Goal: Information Seeking & Learning: Learn about a topic

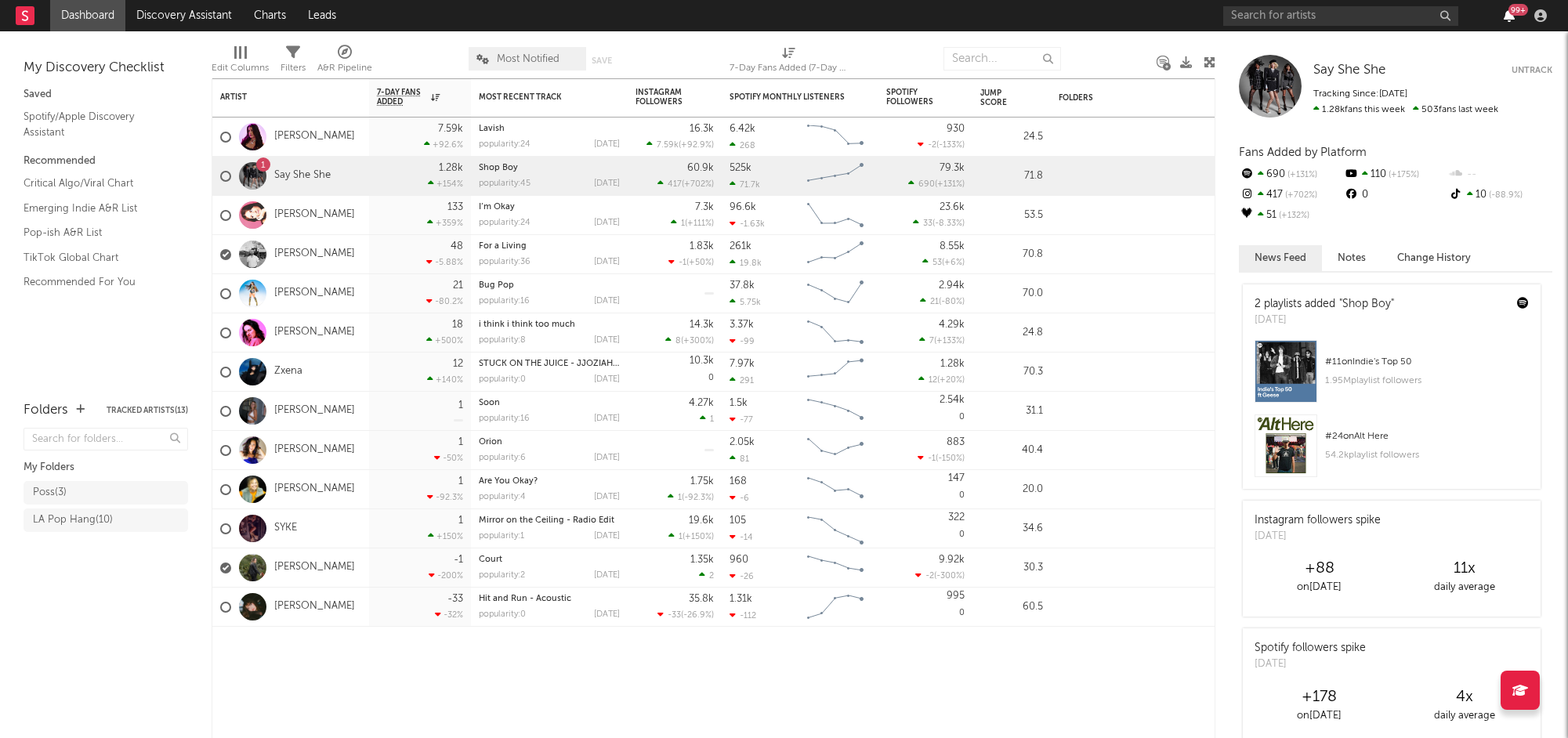
click at [1506, 10] on icon "button" at bounding box center [1508, 16] width 11 height 13
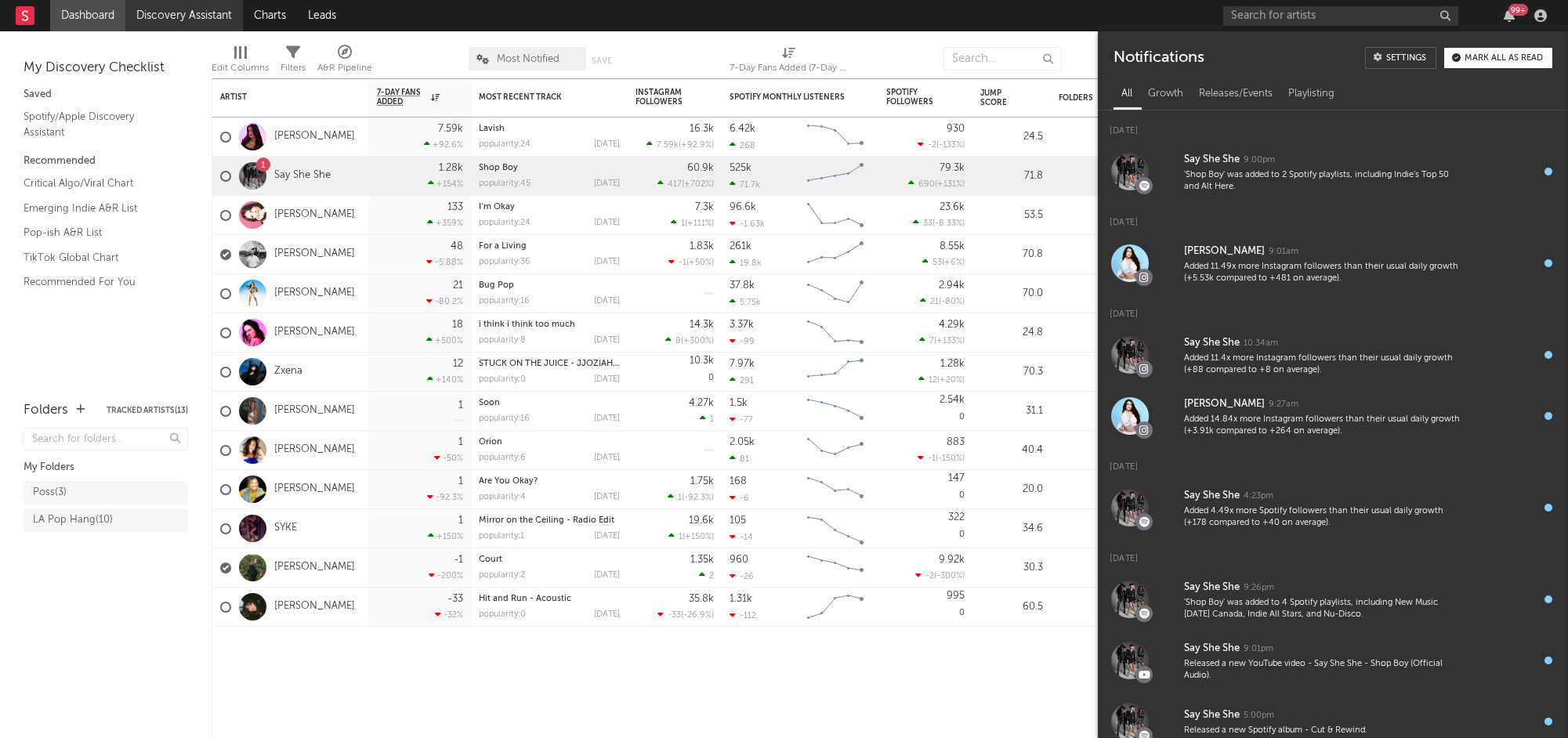
click at [177, 8] on link "Discovery Assistant" at bounding box center [184, 16] width 118 height 31
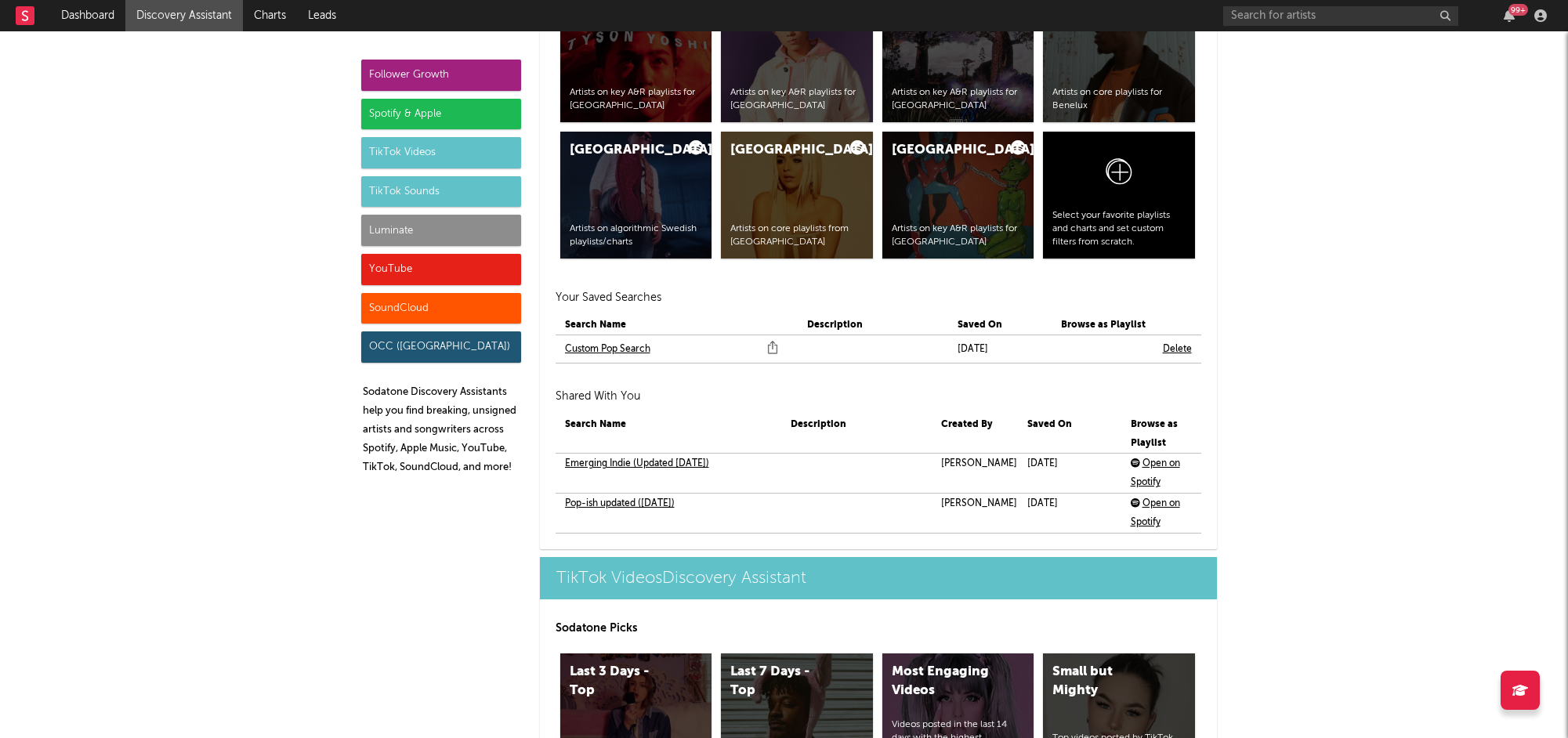
scroll to position [3234, 0]
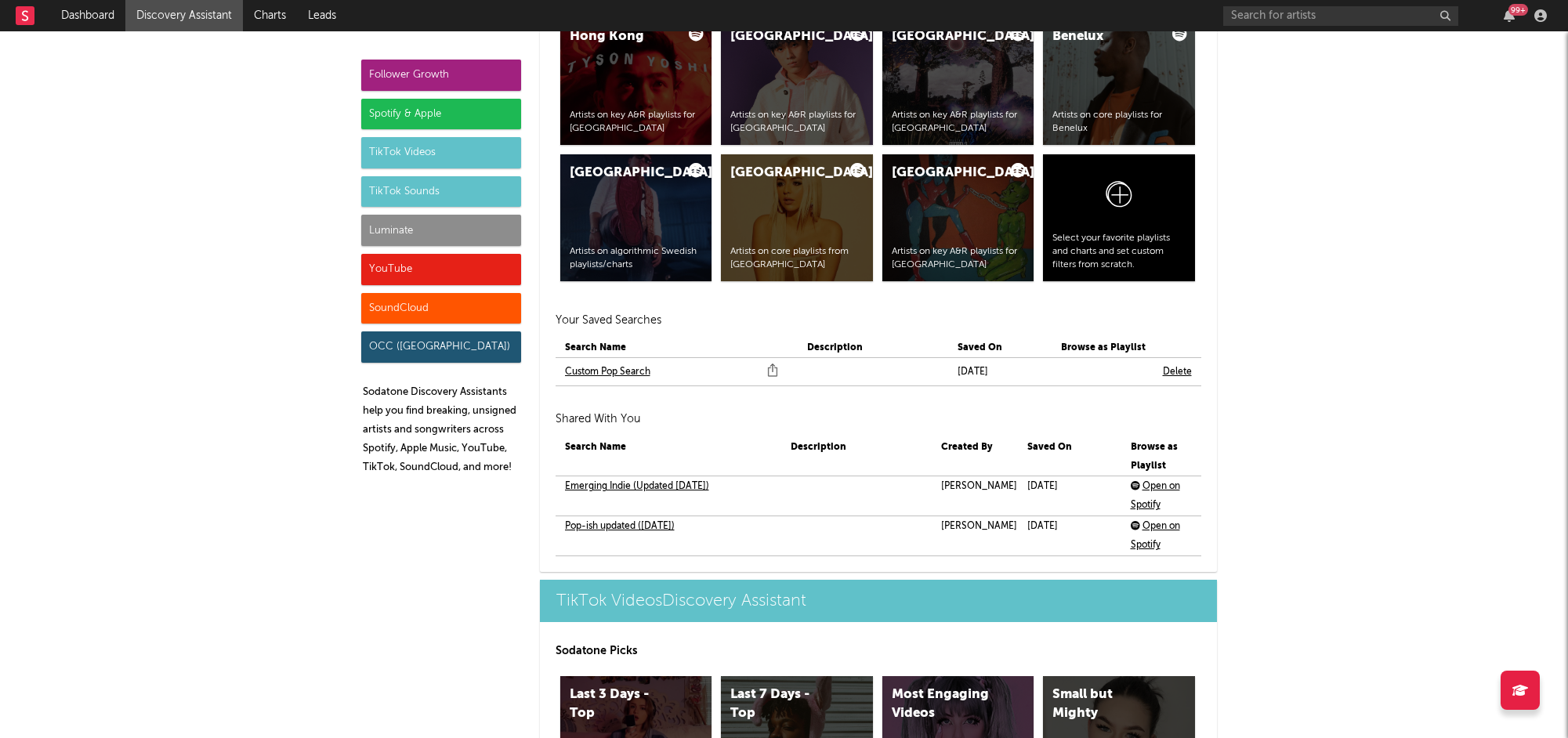
click at [626, 372] on link "Custom Pop Search" at bounding box center [607, 371] width 85 height 19
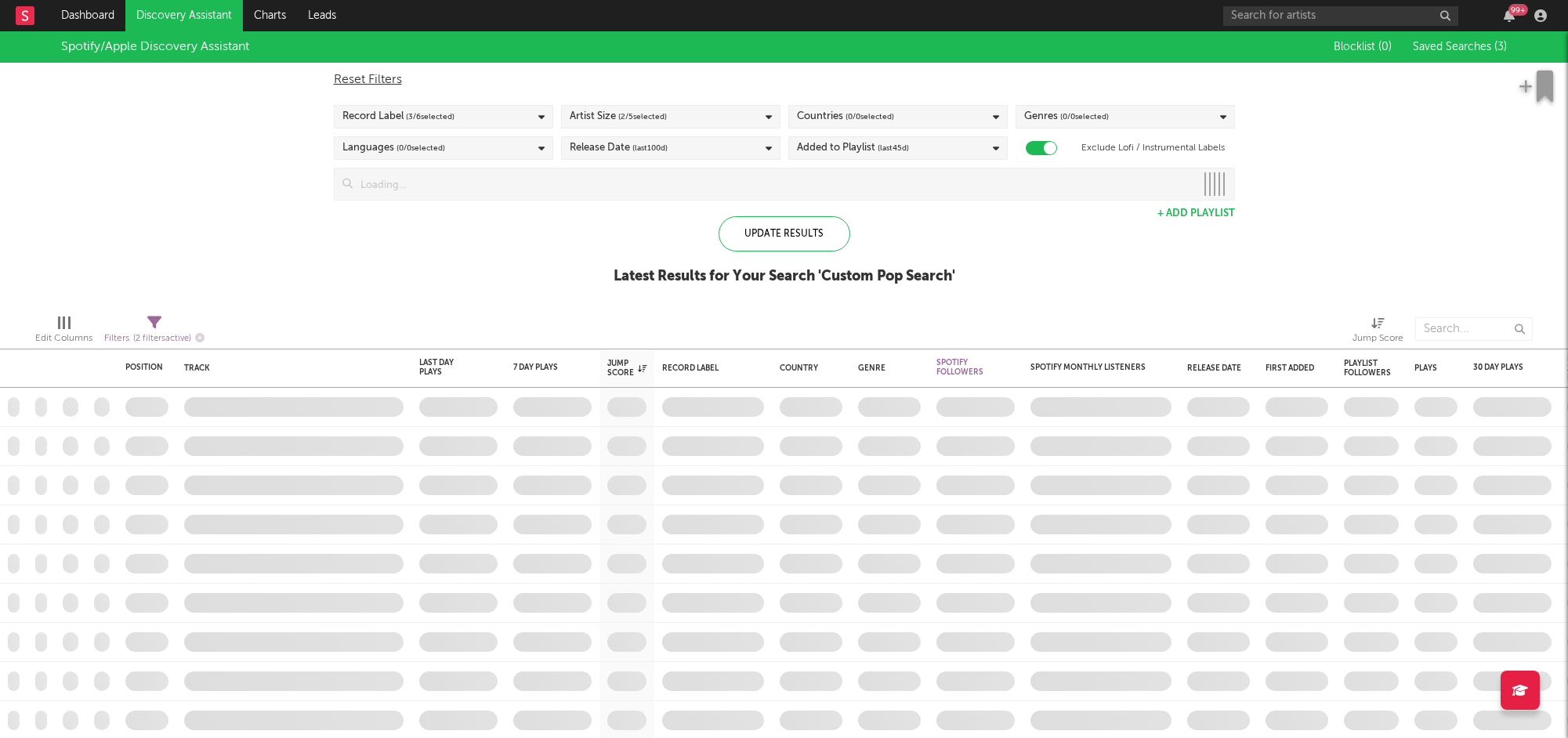
checkbox input "true"
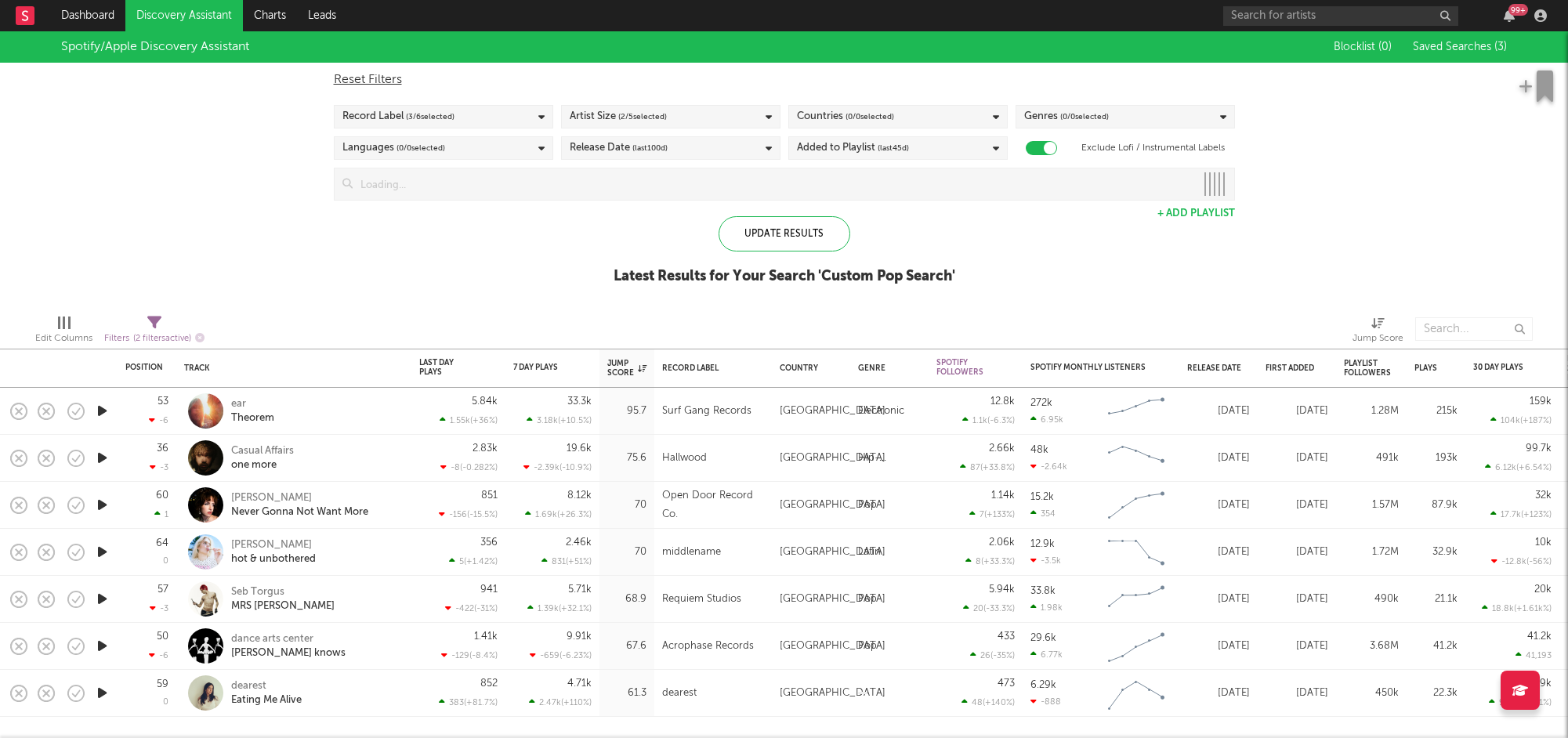
click at [100, 552] on icon "button" at bounding box center [102, 552] width 17 height 20
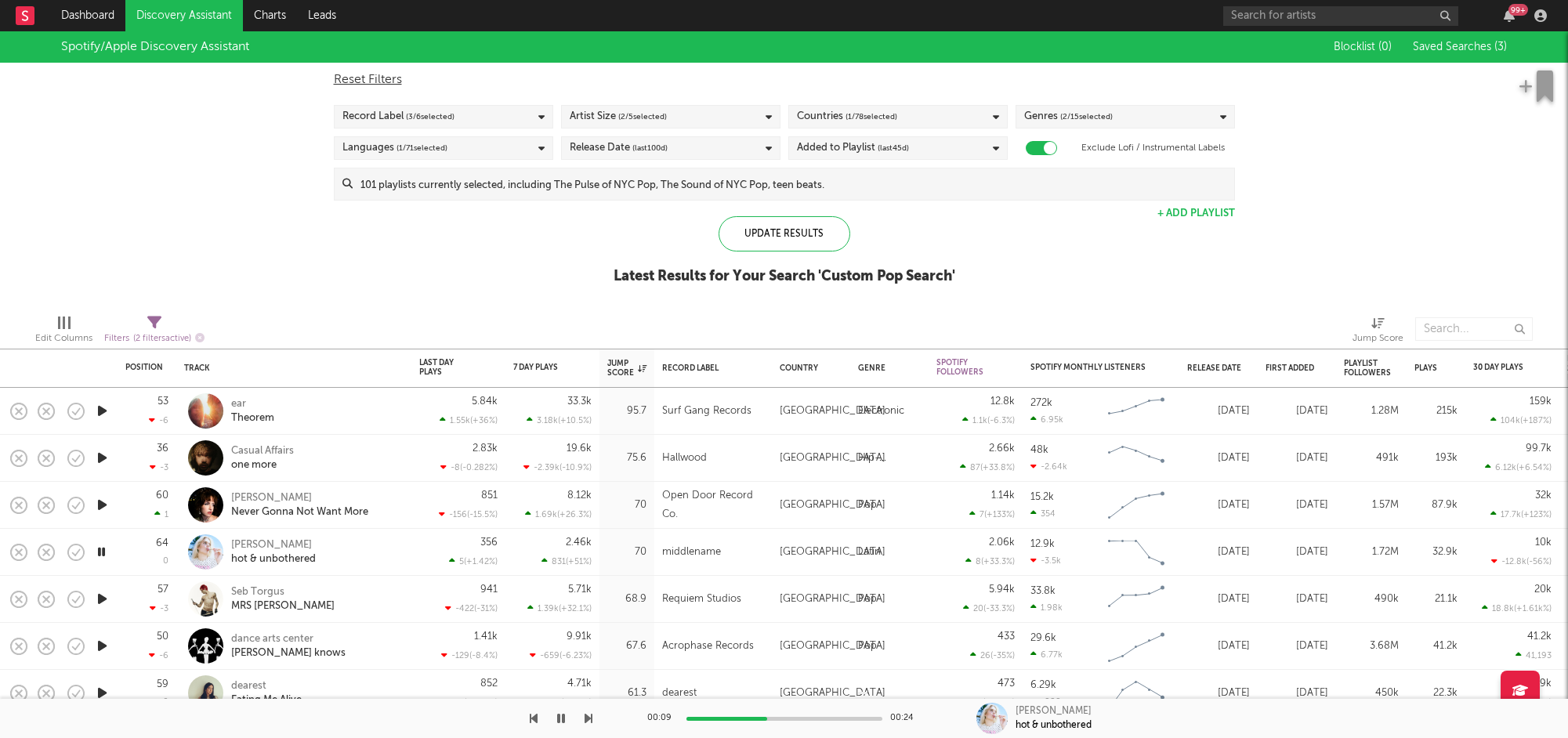
click at [1125, 123] on div "Genres ( 2 / 15 selected)" at bounding box center [1126, 117] width 220 height 24
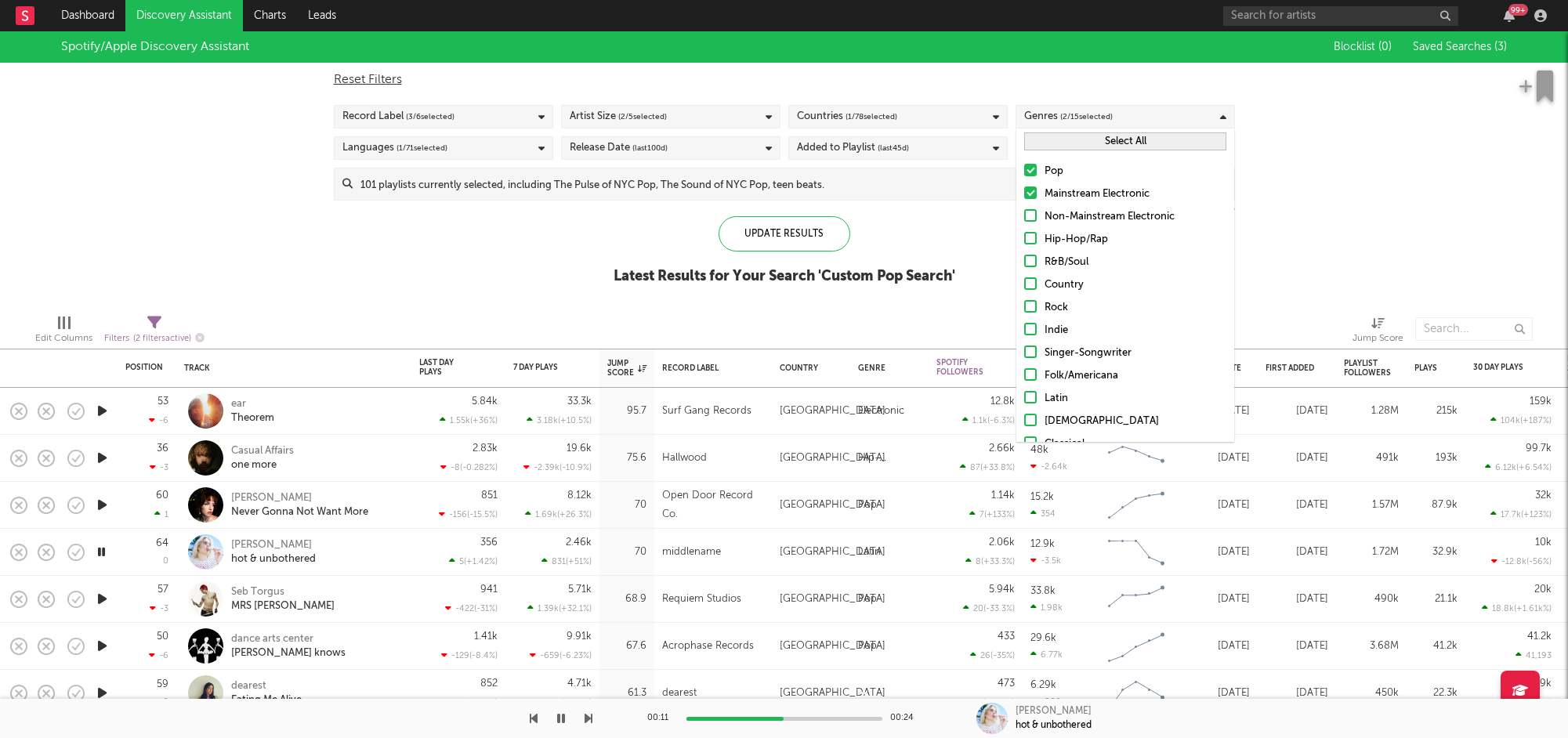
click at [698, 115] on div "Artist Size ( 2 / 5 selected)" at bounding box center [671, 117] width 220 height 24
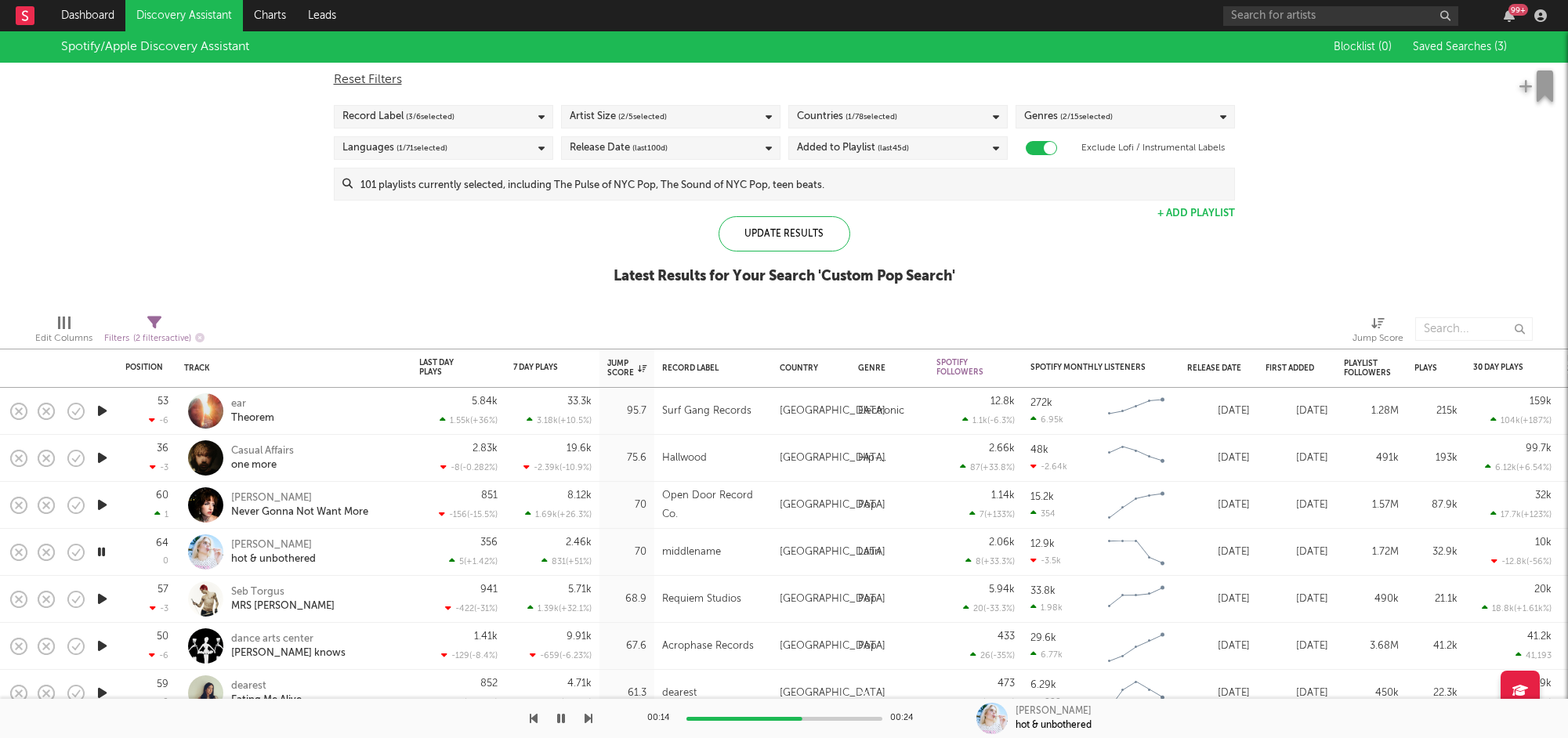
click at [1343, 182] on div "Spotify/Apple Discovery Assistant Blocklist ( 0 ) Saved Searches ( 3 ) Reset Fi…" at bounding box center [784, 167] width 1568 height 271
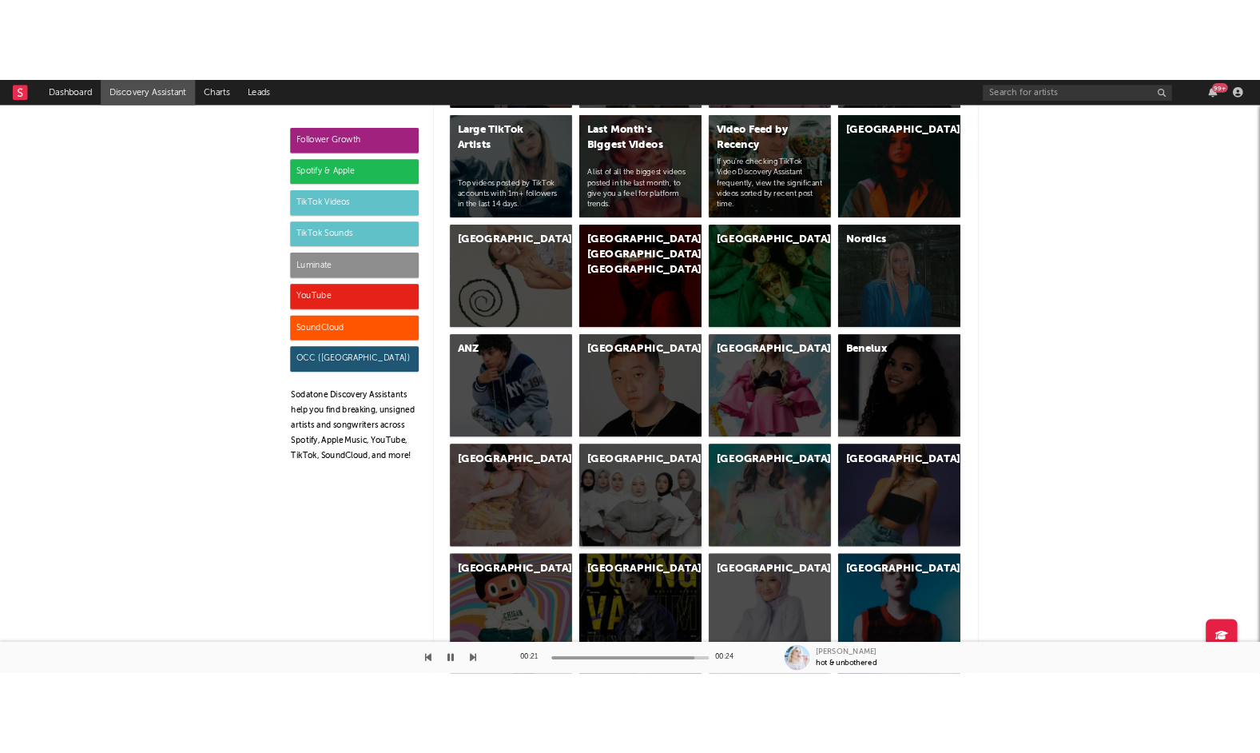
scroll to position [3532, 0]
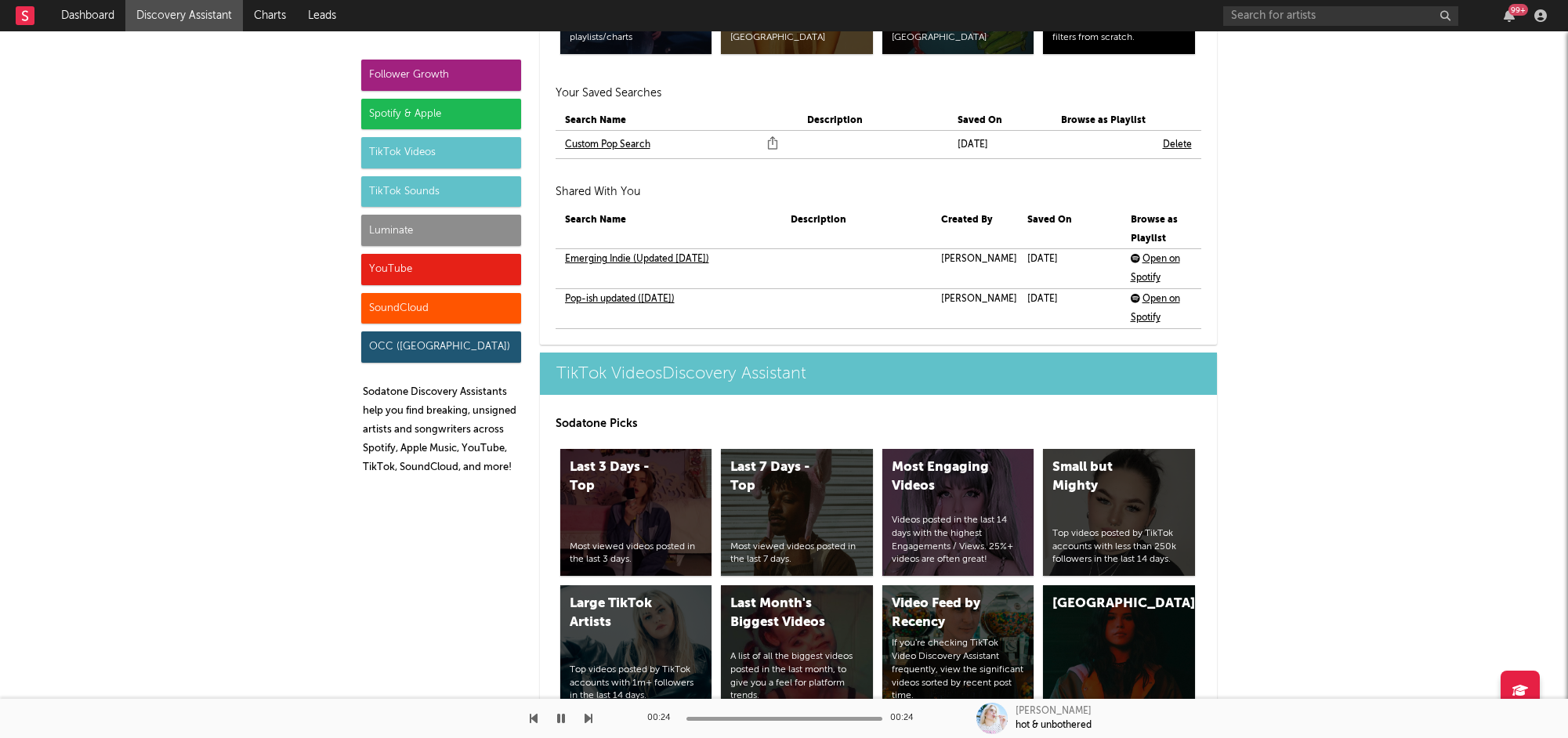
click at [654, 290] on link "Pop-ish updated (March 31)" at bounding box center [620, 299] width 110 height 19
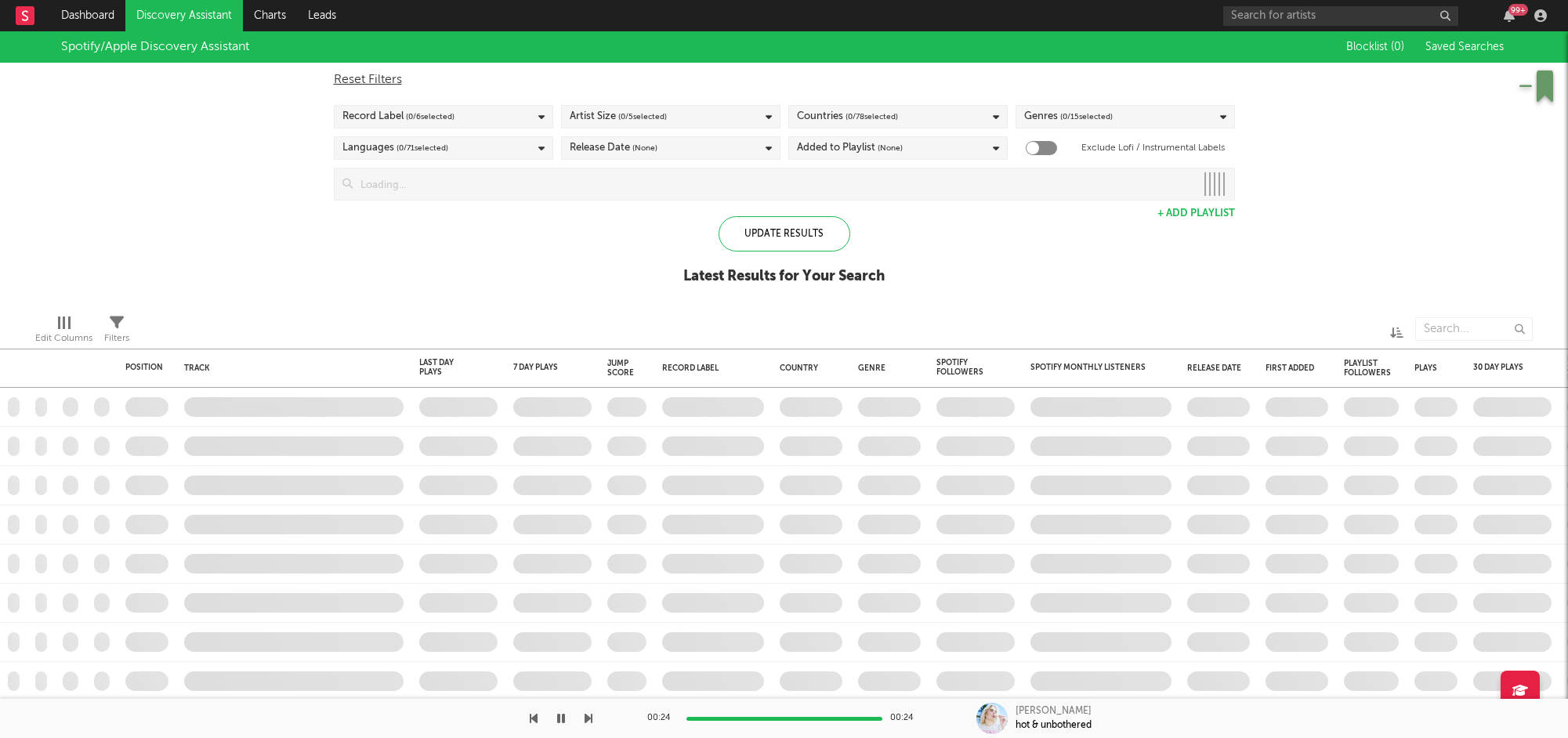
checkbox input "true"
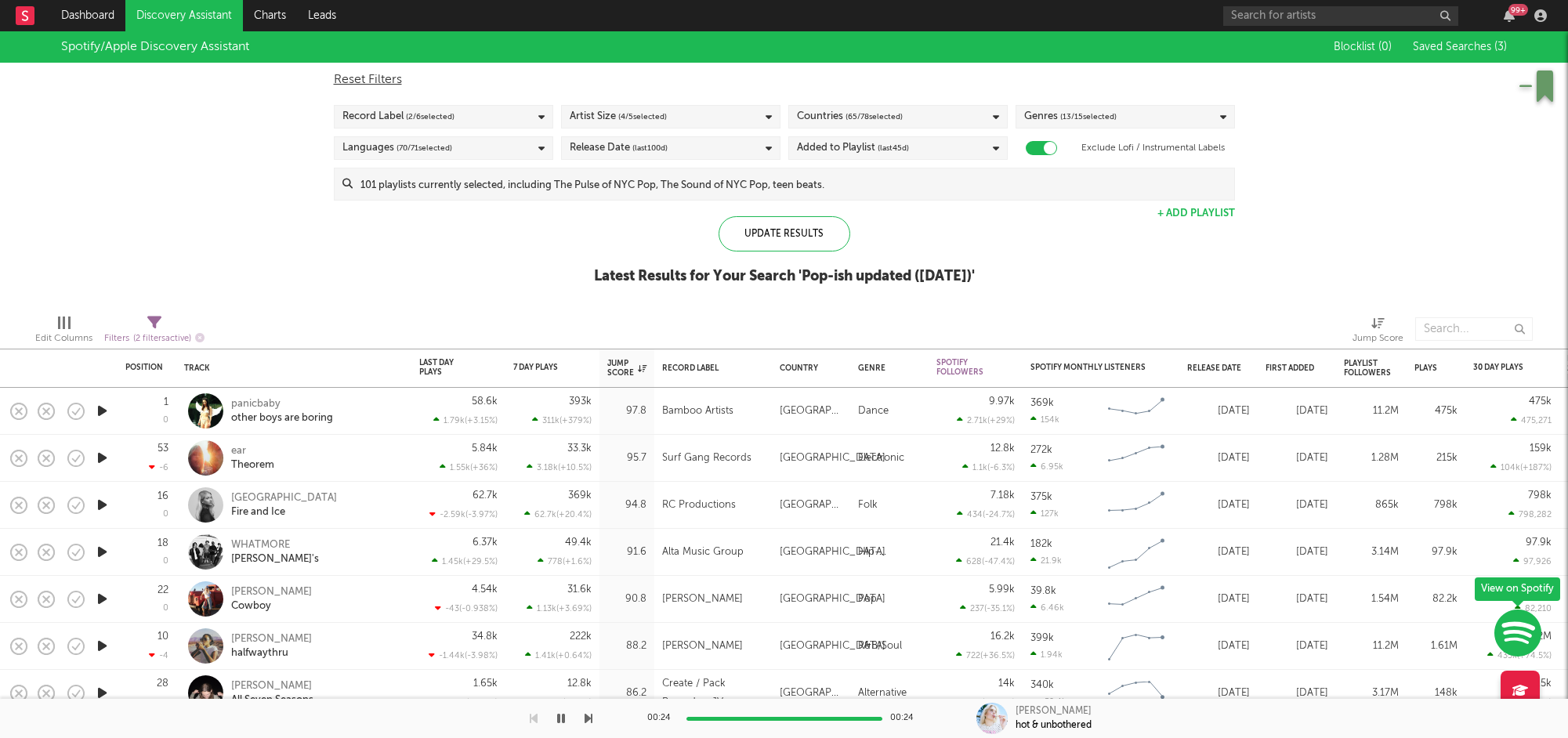
click at [105, 413] on icon "button" at bounding box center [102, 411] width 17 height 20
click at [833, 119] on div "Countries ( 65 / 78 selected)" at bounding box center [850, 116] width 106 height 19
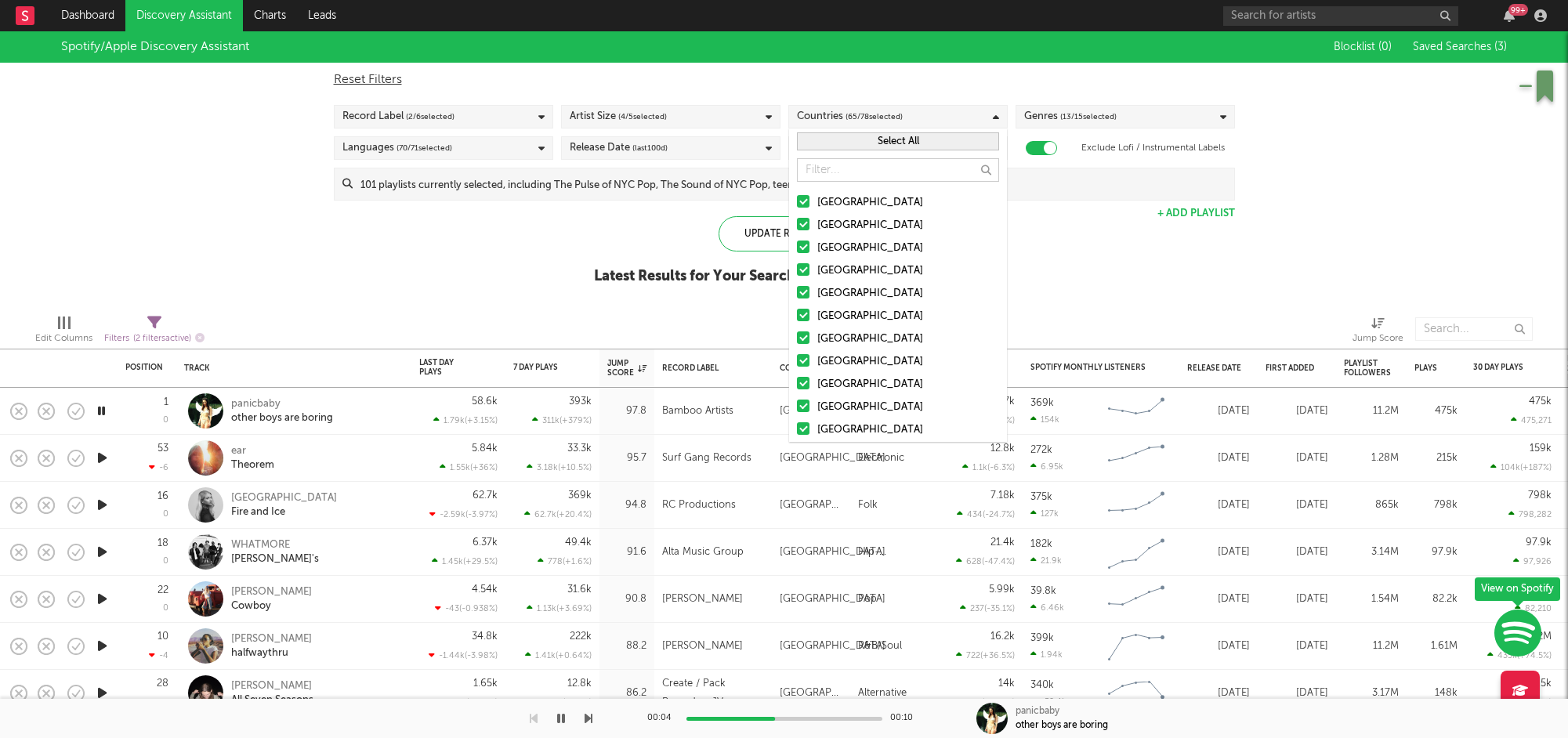
click at [889, 142] on button "Select All" at bounding box center [898, 141] width 202 height 18
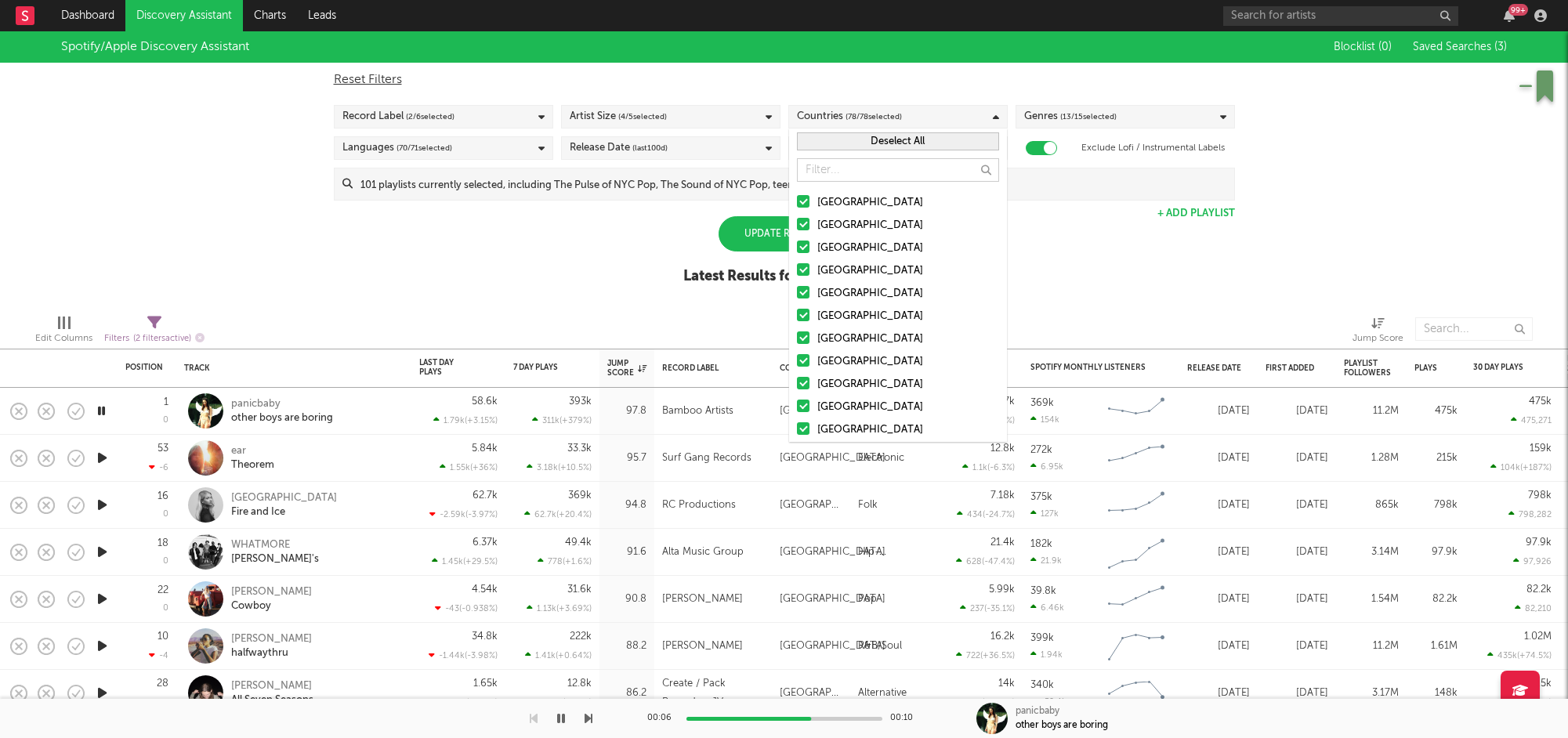
click at [883, 142] on button "Deselect All" at bounding box center [898, 141] width 202 height 18
click at [804, 200] on div at bounding box center [803, 201] width 13 height 13
click at [797, 200] on input "[GEOGRAPHIC_DATA]" at bounding box center [797, 202] width 0 height 19
click at [1066, 243] on div "Spotify/Apple Discovery Assistant Blocklist ( 0 ) Saved Searches ( 3 ) Reset Fi…" at bounding box center [784, 167] width 1568 height 271
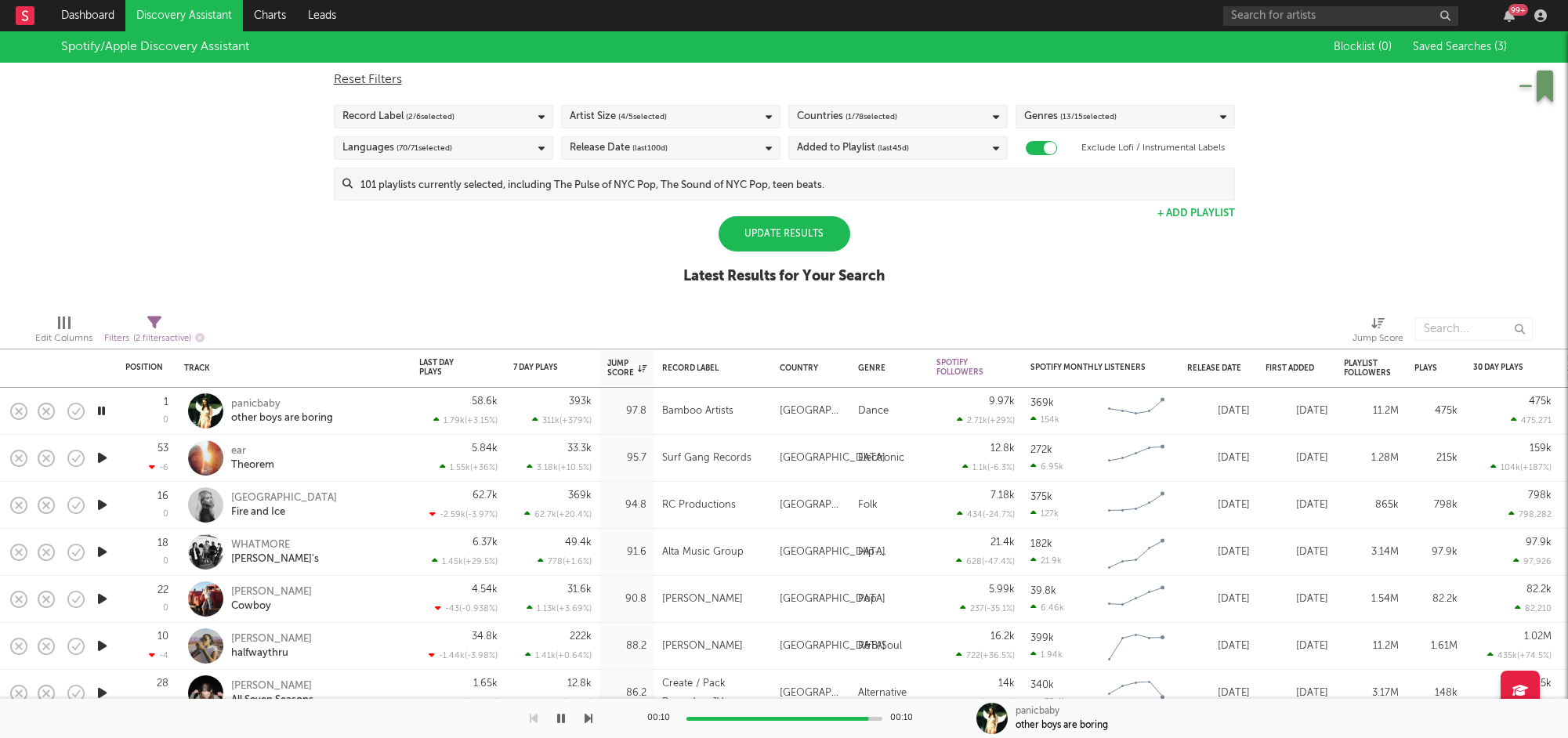
click at [821, 236] on div "Update Results" at bounding box center [784, 234] width 131 height 35
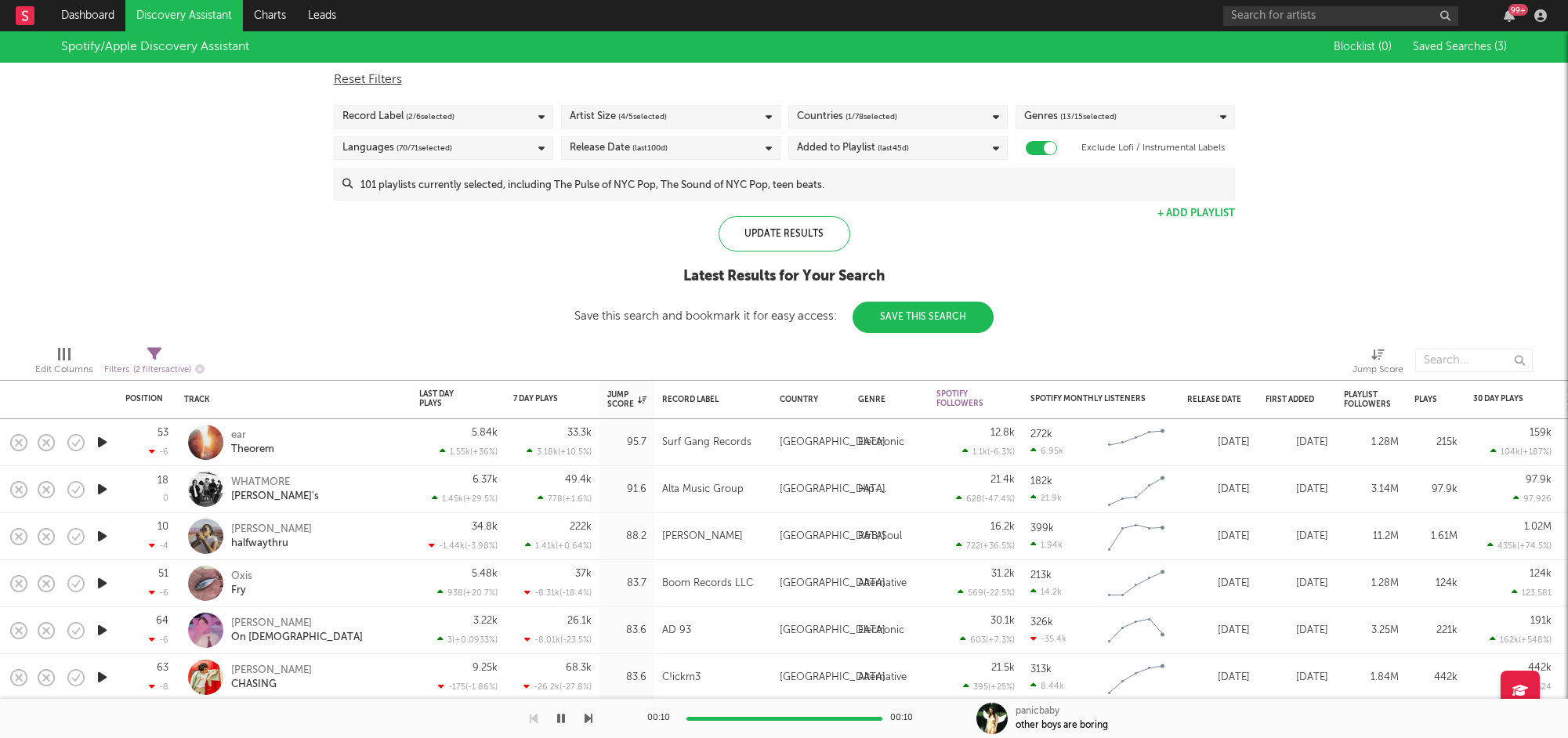
click at [101, 486] on icon "button" at bounding box center [102, 489] width 17 height 20
click at [663, 113] on span "( 4 / 5 selected)" at bounding box center [642, 116] width 49 height 19
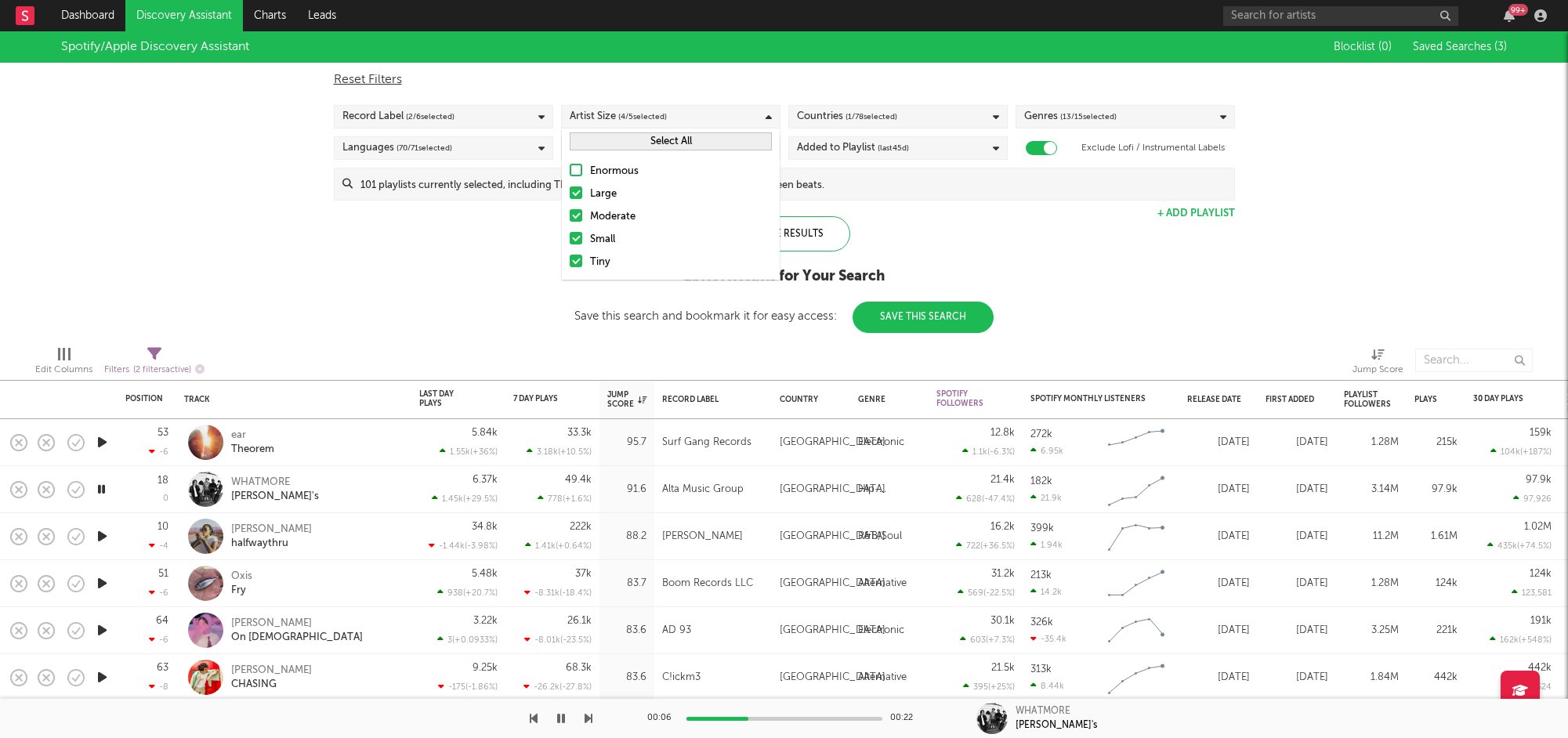
click at [575, 189] on div at bounding box center [576, 192] width 13 height 13
click at [570, 189] on input "Large" at bounding box center [570, 194] width 0 height 19
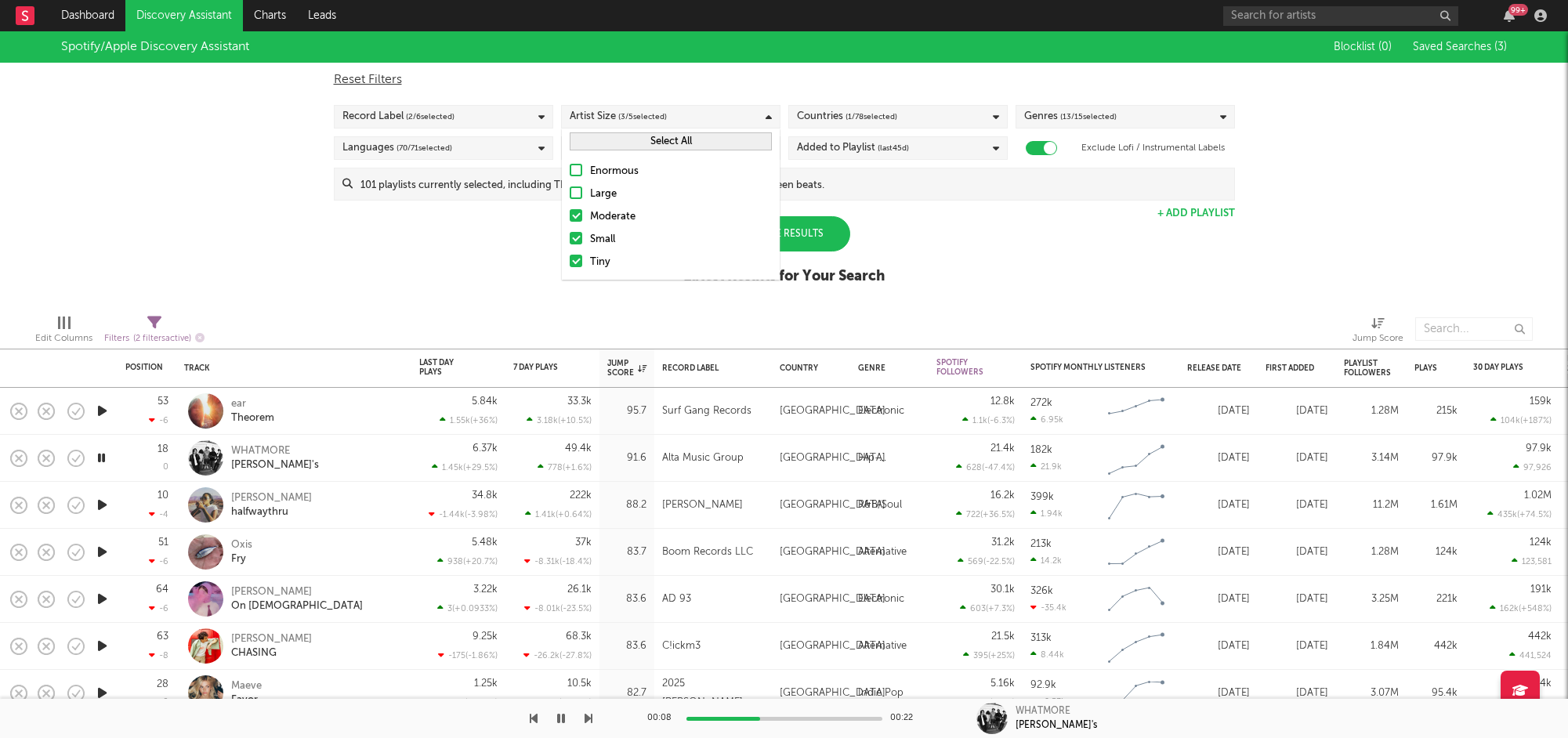
click at [939, 246] on div "Spotify/Apple Discovery Assistant Blocklist ( 0 ) Saved Searches ( 3 ) Reset Fi…" at bounding box center [784, 167] width 1568 height 271
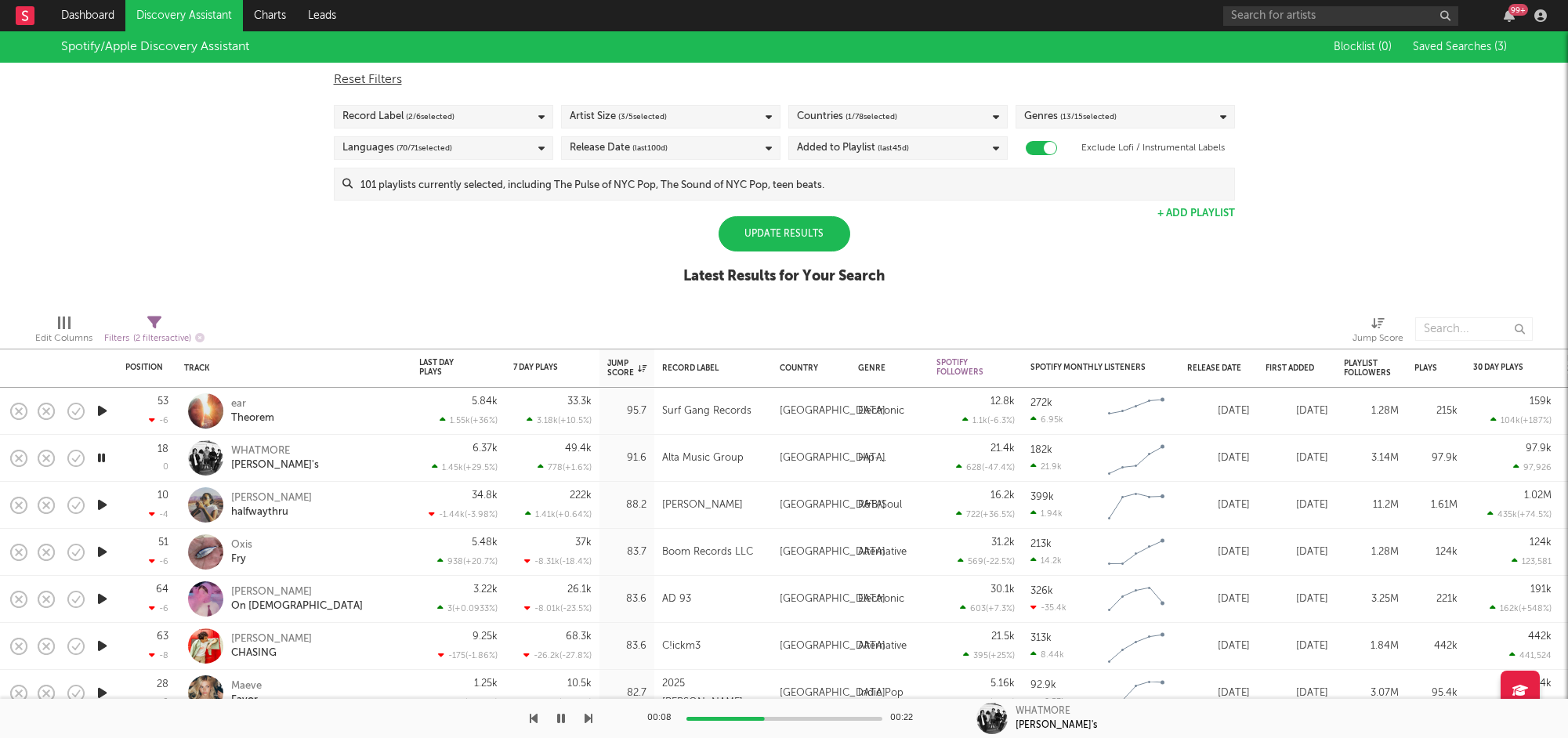
click at [821, 236] on div "Update Results" at bounding box center [784, 234] width 131 height 35
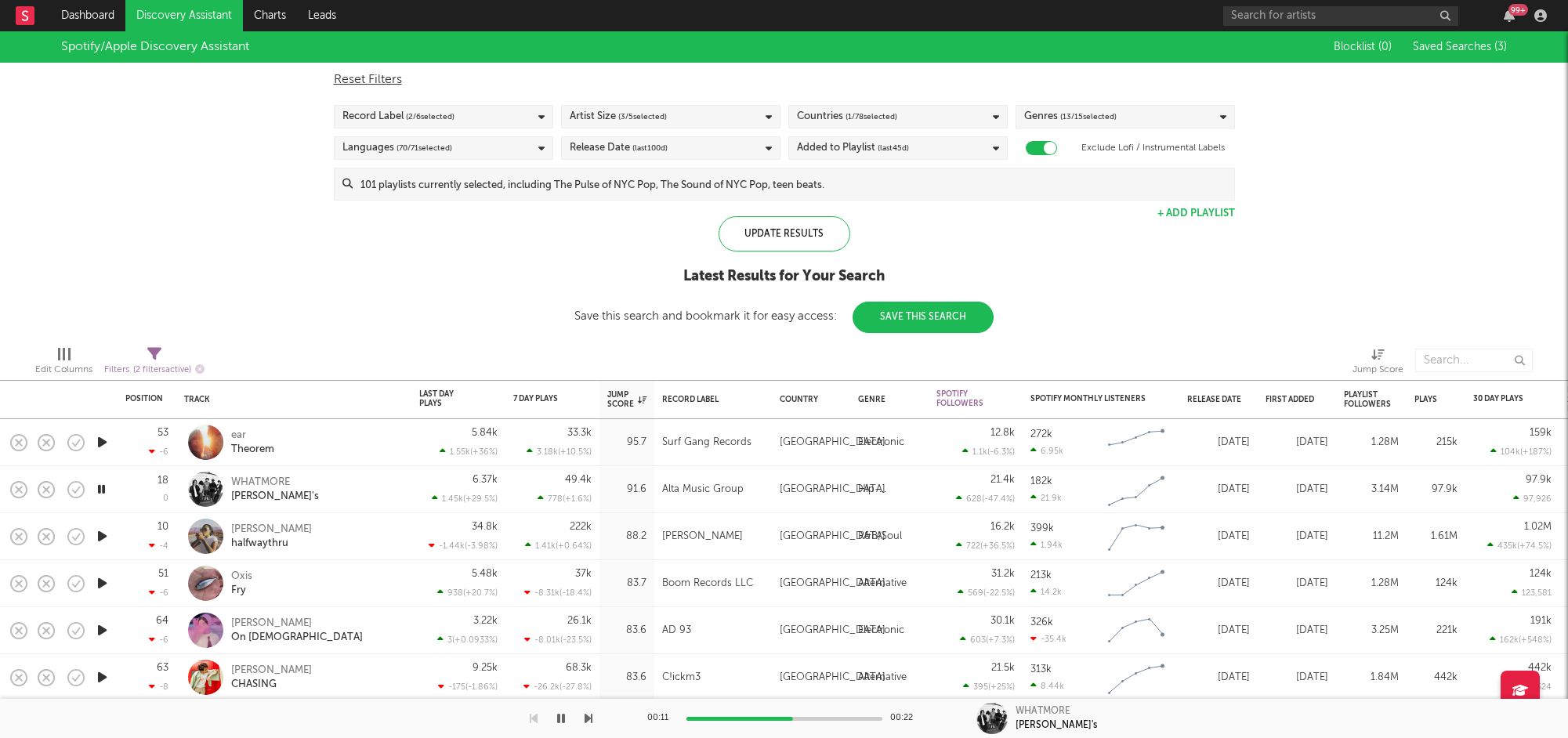
click at [96, 538] on icon "button" at bounding box center [102, 536] width 17 height 20
click at [101, 584] on icon "button" at bounding box center [102, 583] width 17 height 20
click at [99, 633] on icon "button" at bounding box center [102, 630] width 17 height 20
click at [105, 627] on icon "button" at bounding box center [101, 630] width 15 height 20
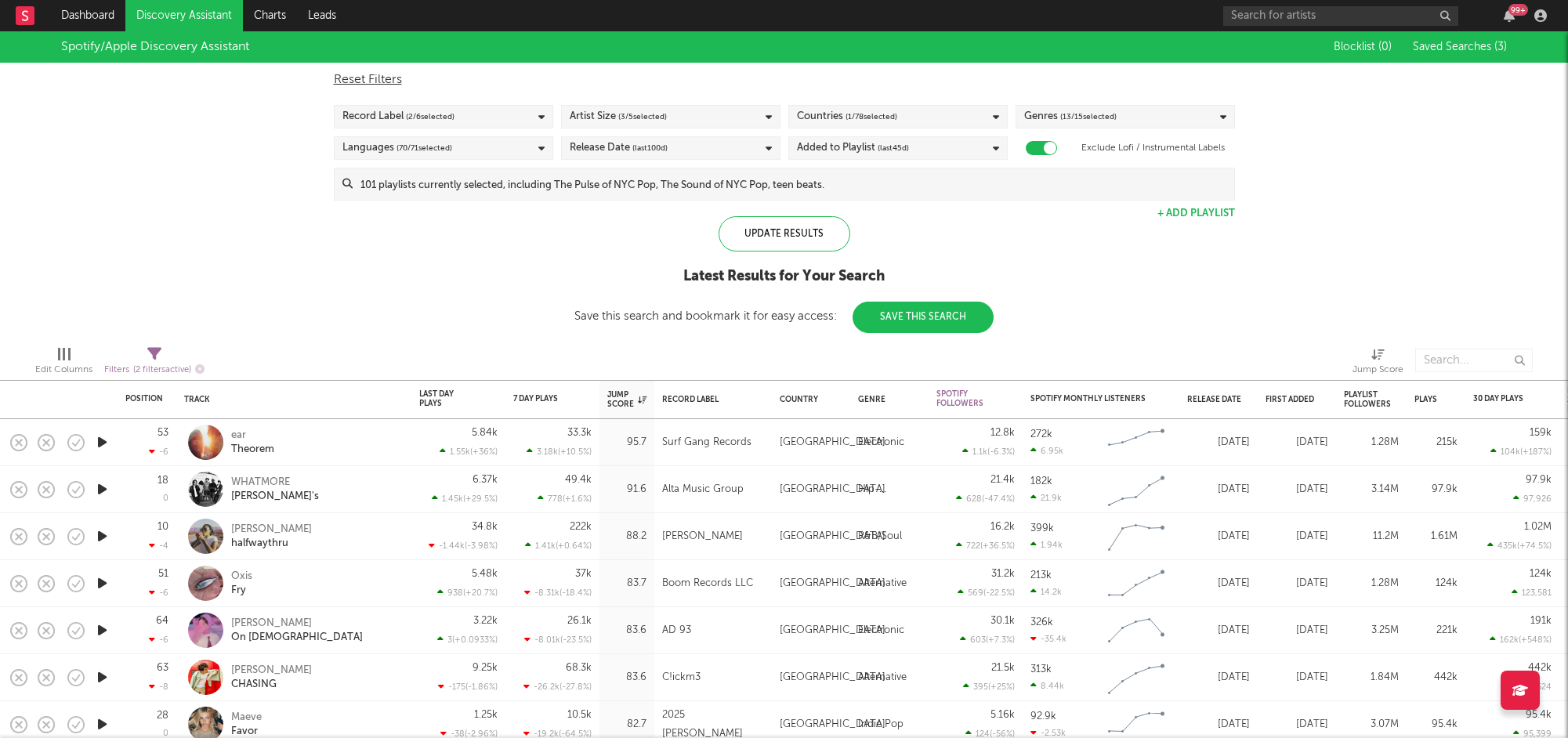
click at [102, 629] on icon "button" at bounding box center [102, 630] width 17 height 20
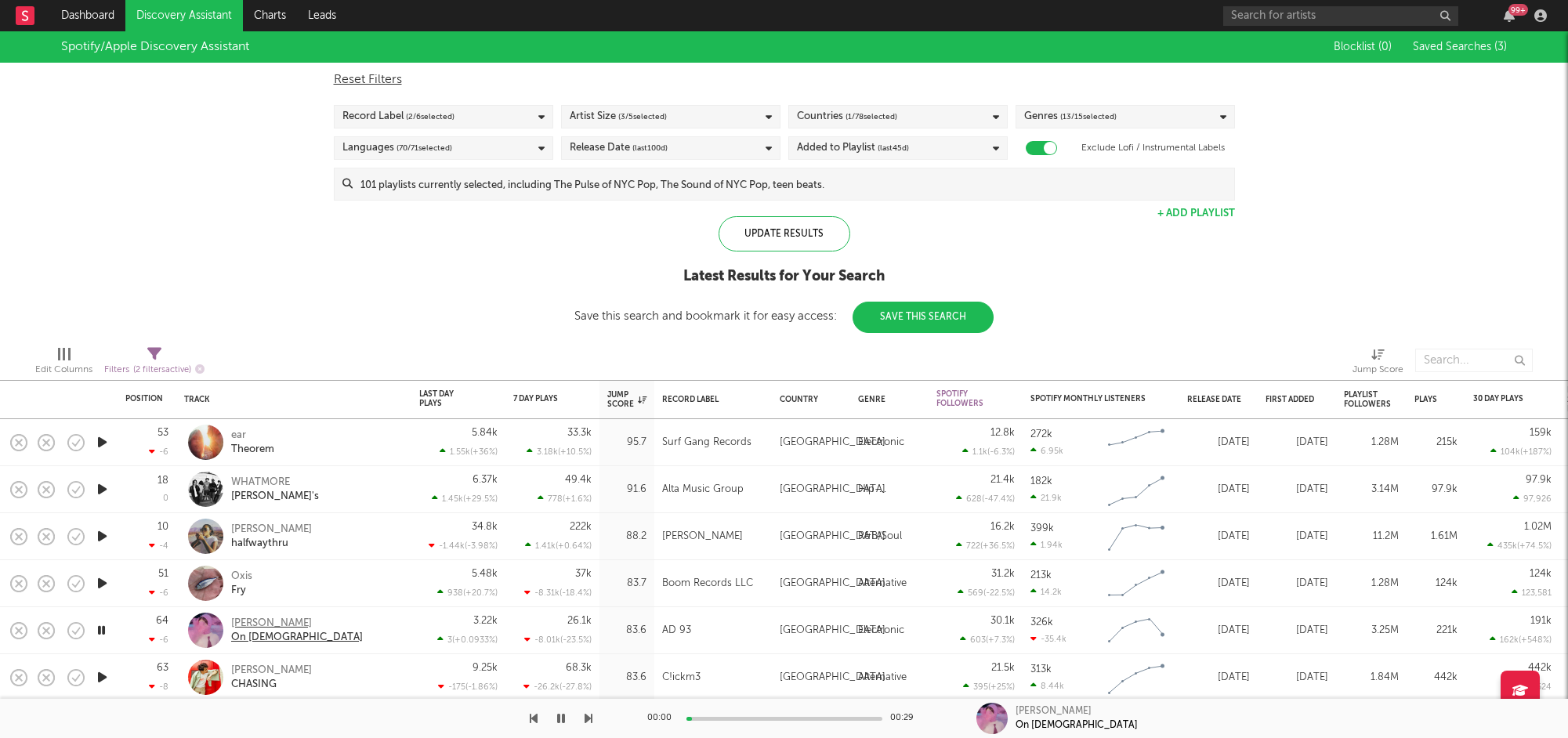
click at [241, 623] on div "[PERSON_NAME]" at bounding box center [297, 623] width 131 height 14
click at [105, 677] on icon "button" at bounding box center [102, 677] width 17 height 20
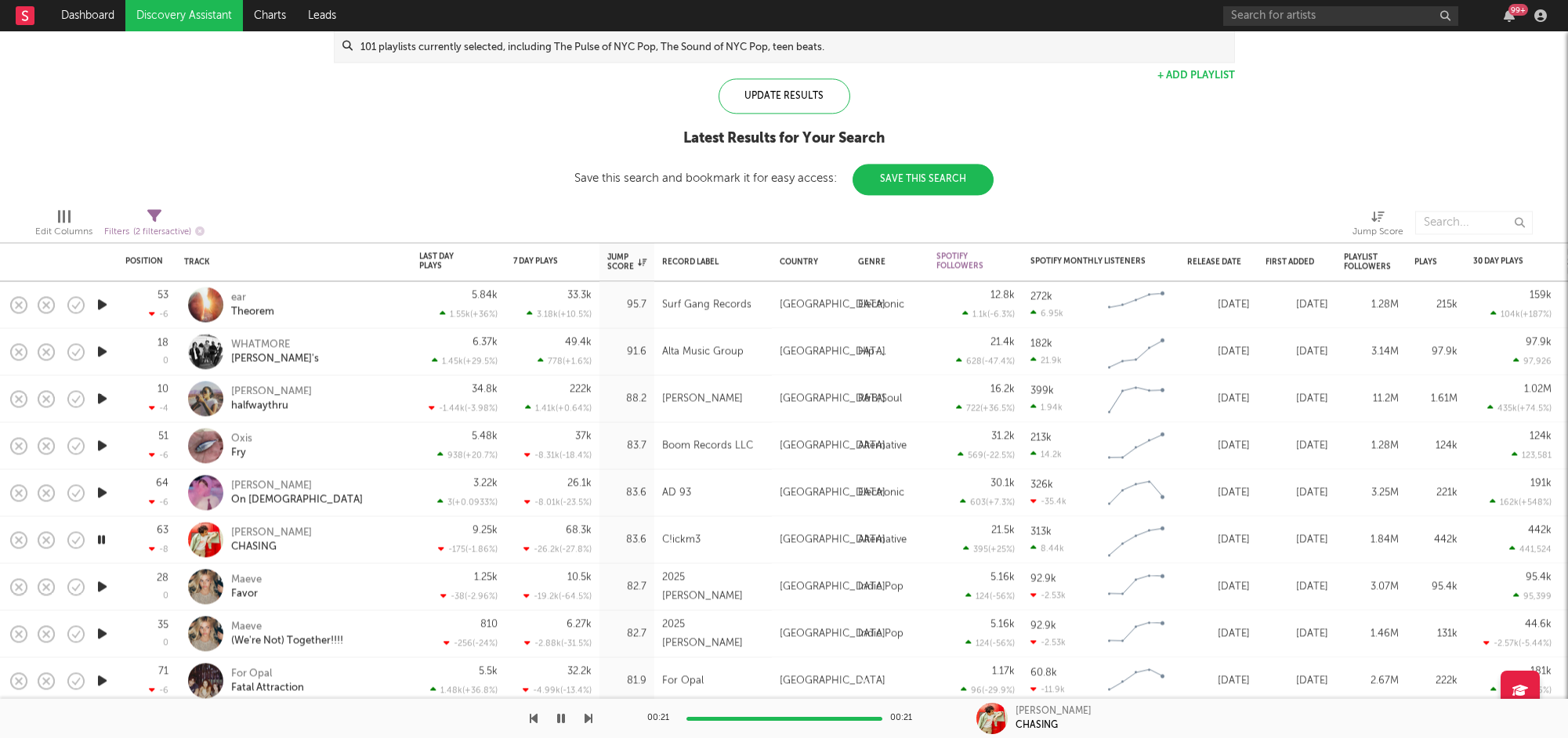
click at [107, 586] on icon "button" at bounding box center [102, 586] width 17 height 20
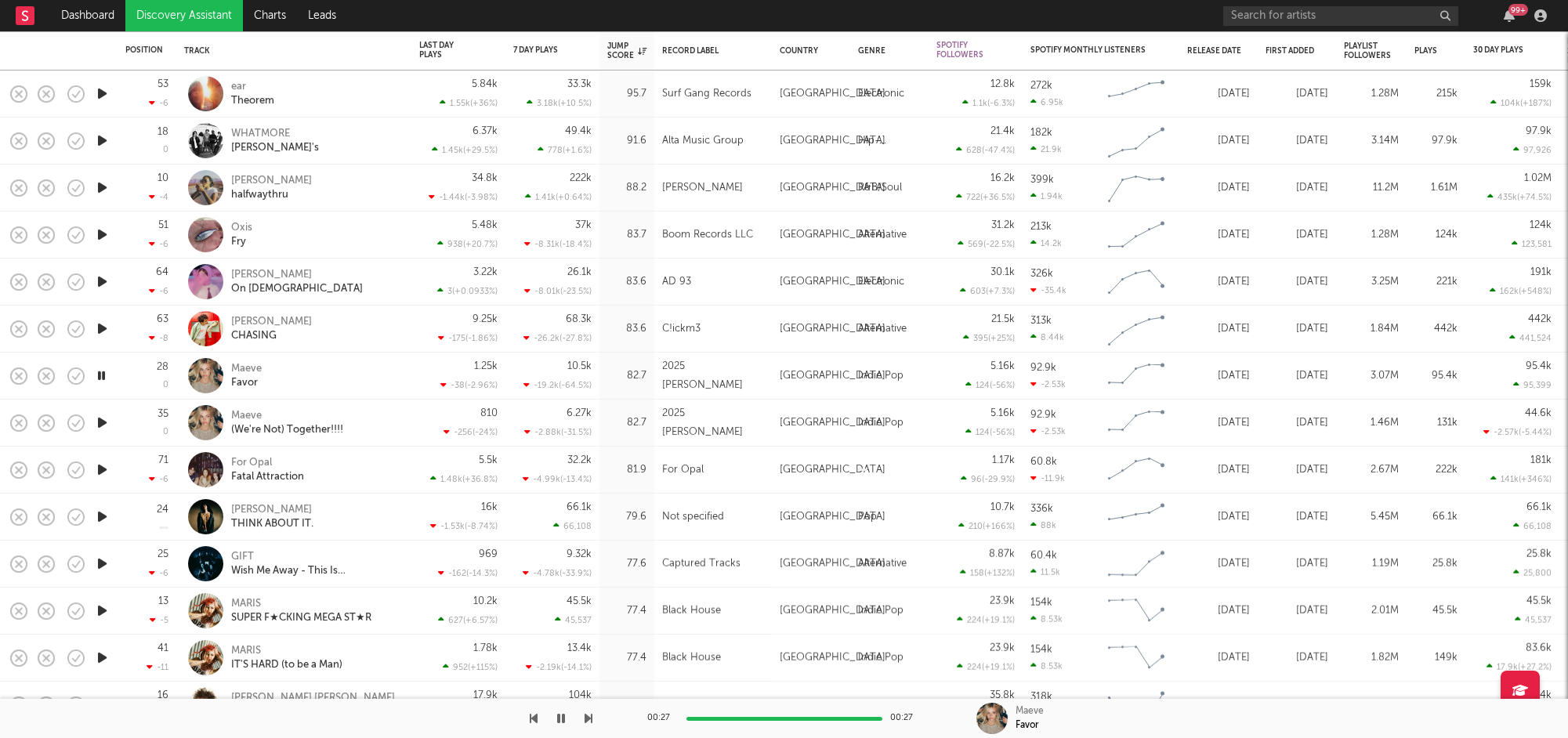
click at [103, 469] on icon "button" at bounding box center [102, 469] width 17 height 20
click at [100, 516] on icon "button" at bounding box center [102, 517] width 17 height 20
click at [240, 505] on div "Paco" at bounding box center [273, 510] width 82 height 14
click at [103, 469] on icon "button" at bounding box center [102, 469] width 17 height 20
click at [101, 607] on icon "button" at bounding box center [102, 611] width 17 height 20
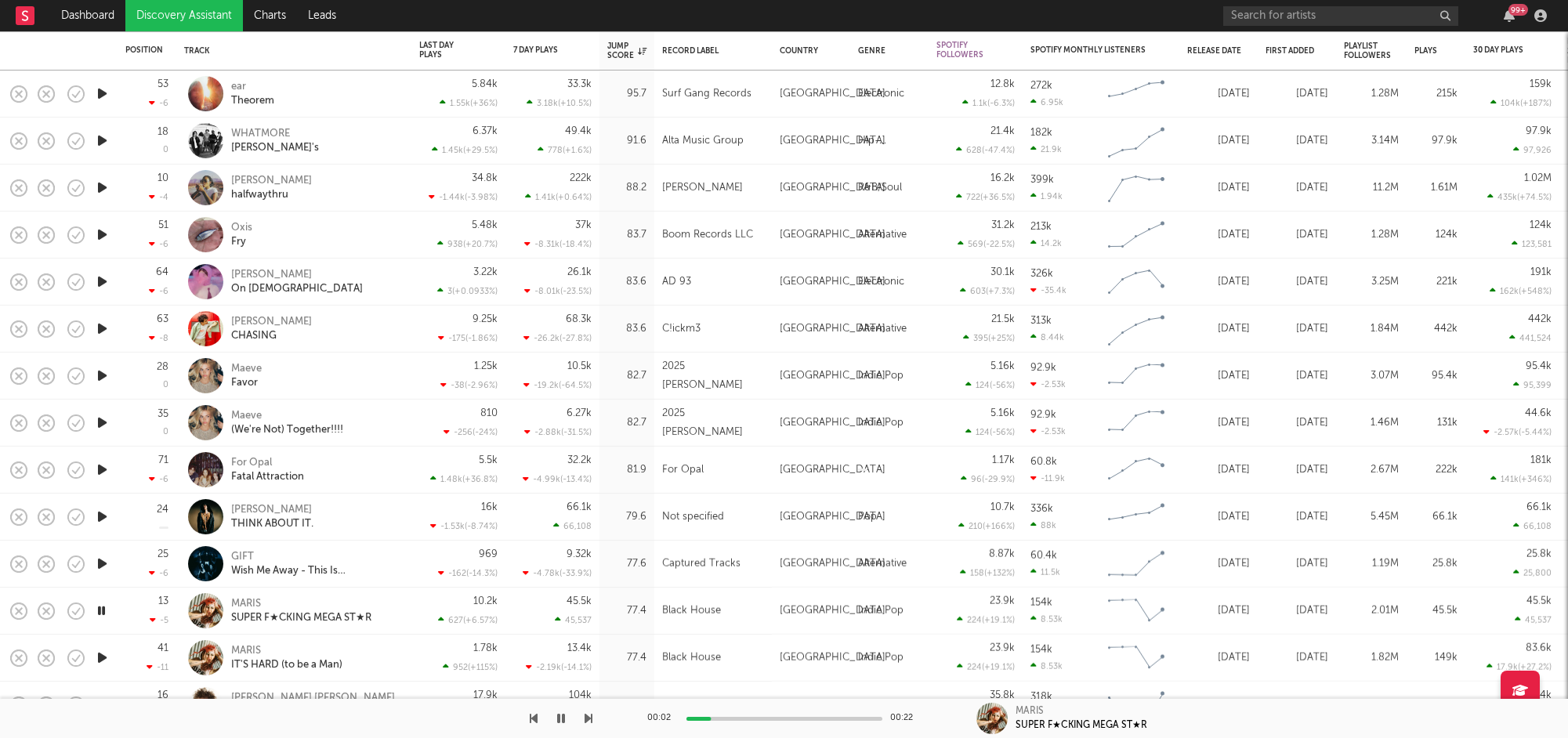
click at [102, 564] on icon "button" at bounding box center [102, 564] width 17 height 20
click at [106, 658] on icon "button" at bounding box center [102, 658] width 17 height 20
click at [107, 657] on icon "button" at bounding box center [101, 658] width 15 height 20
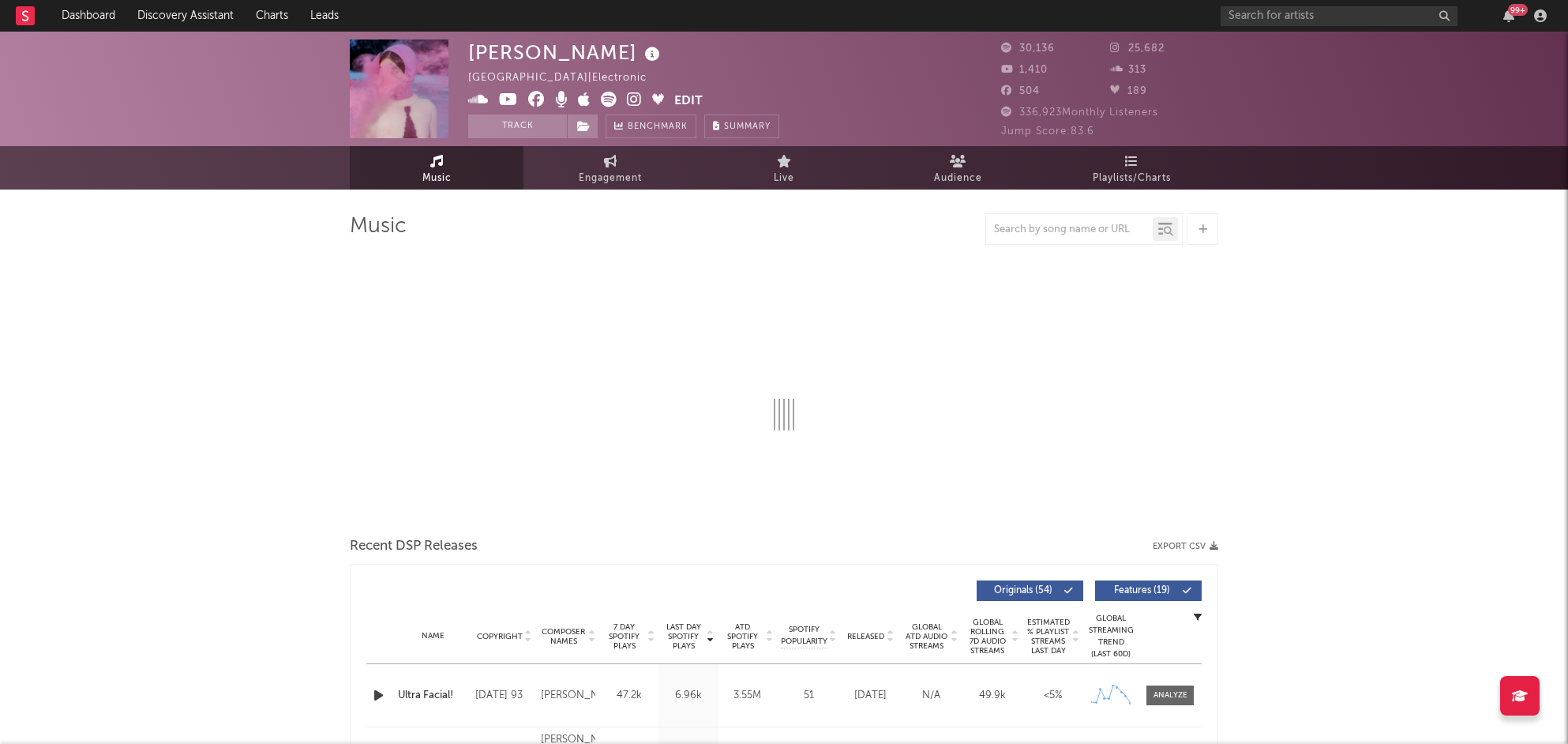
select select "6m"
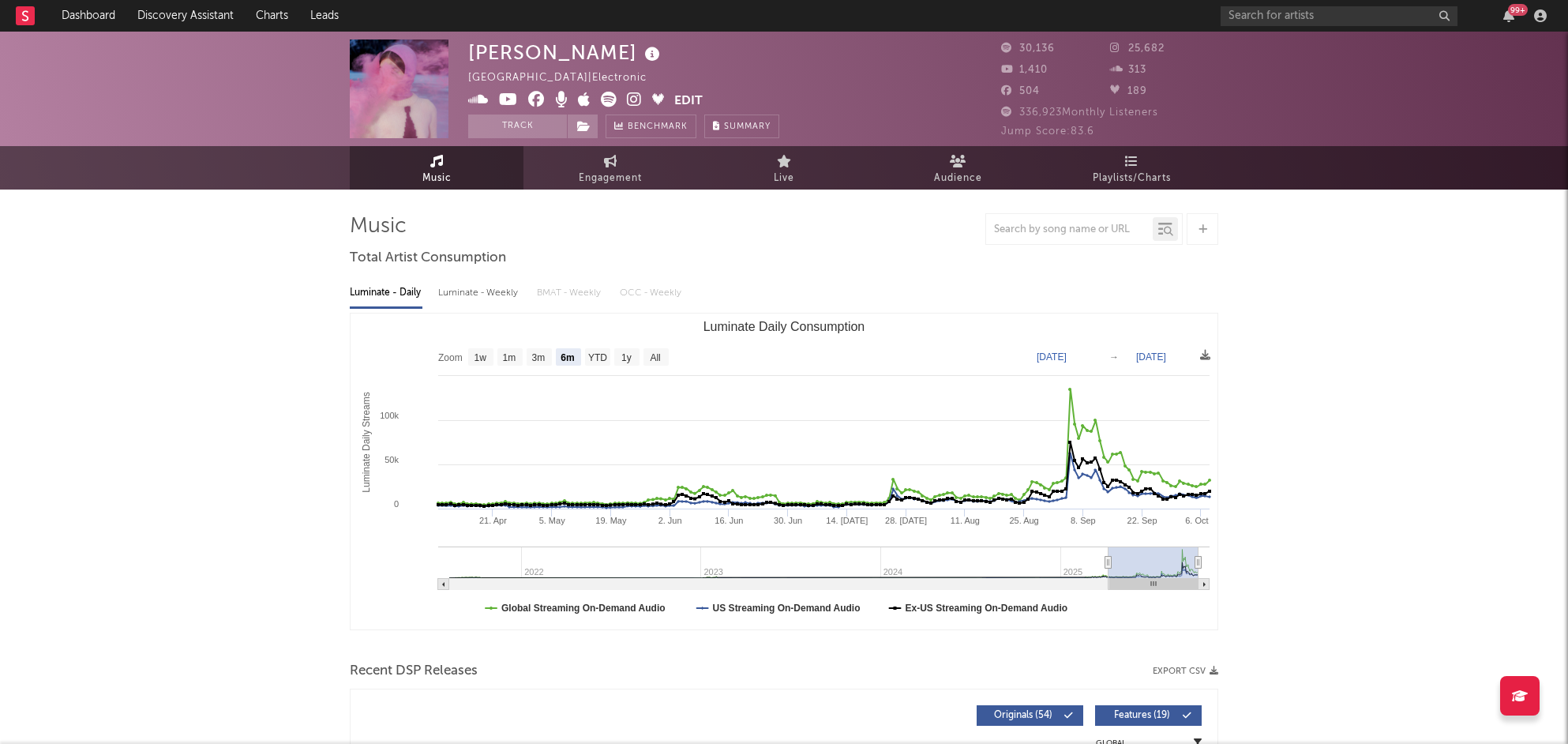
click at [634, 101] on icon at bounding box center [633, 100] width 15 height 16
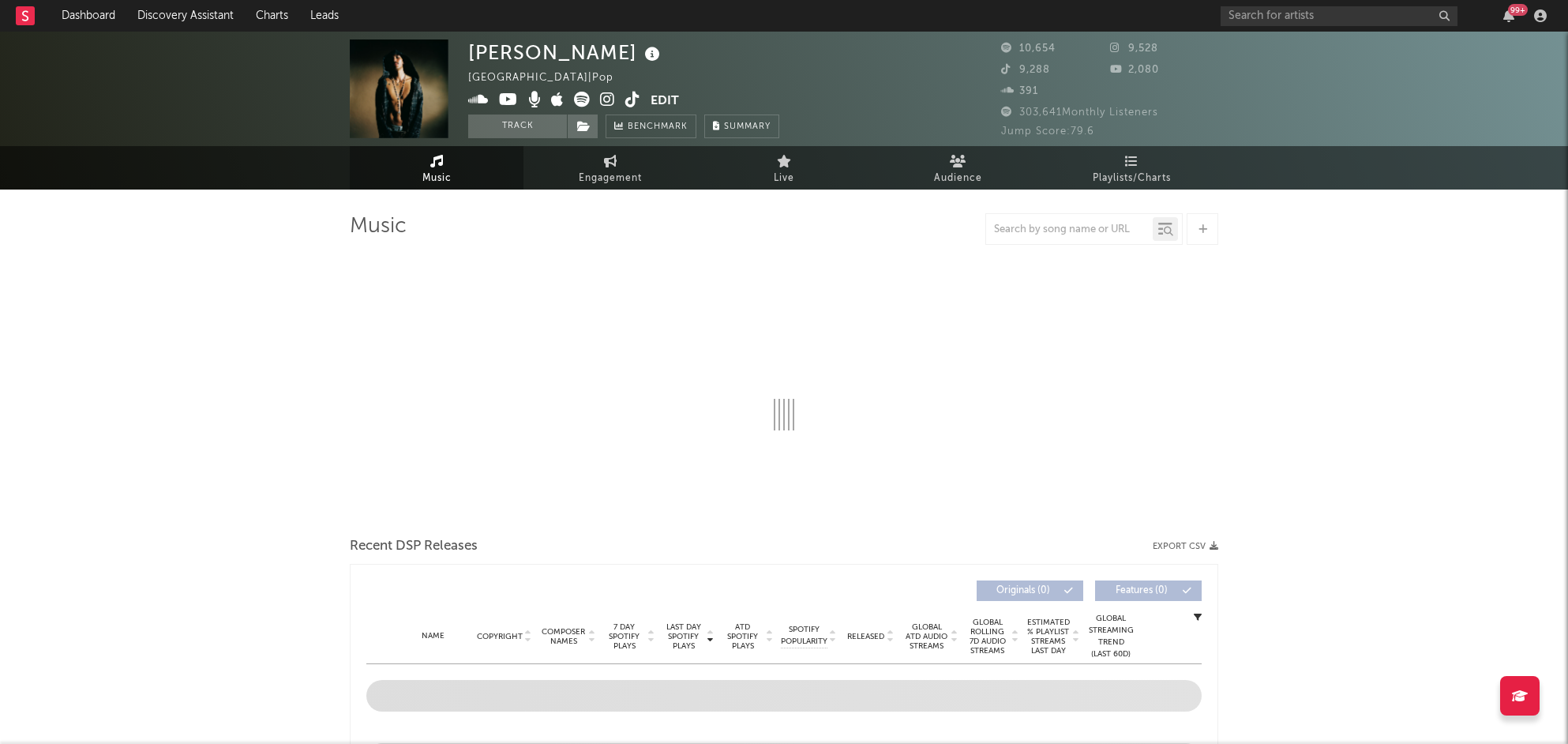
select select "6m"
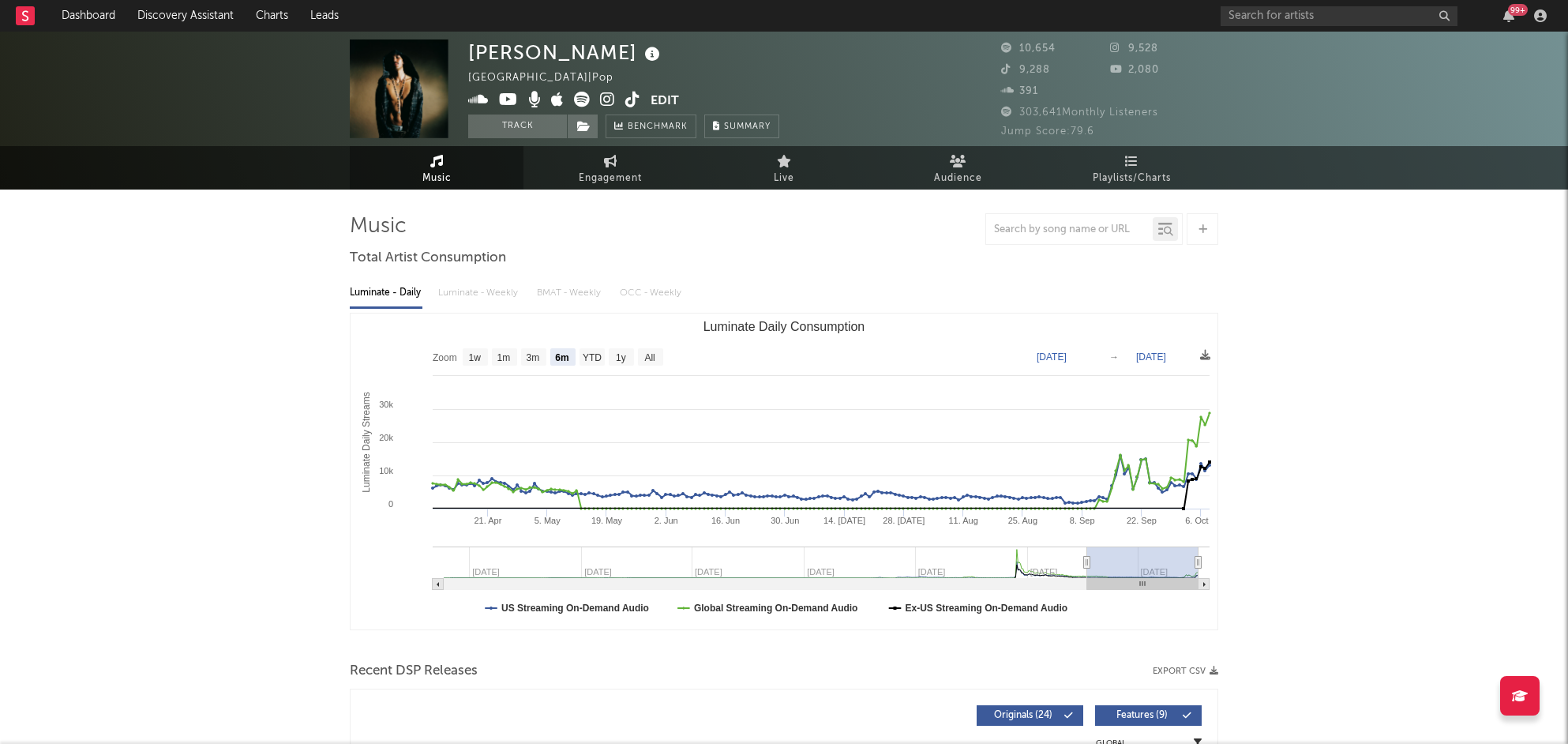
click at [607, 95] on icon at bounding box center [607, 100] width 15 height 16
